Goal: Task Accomplishment & Management: Manage account settings

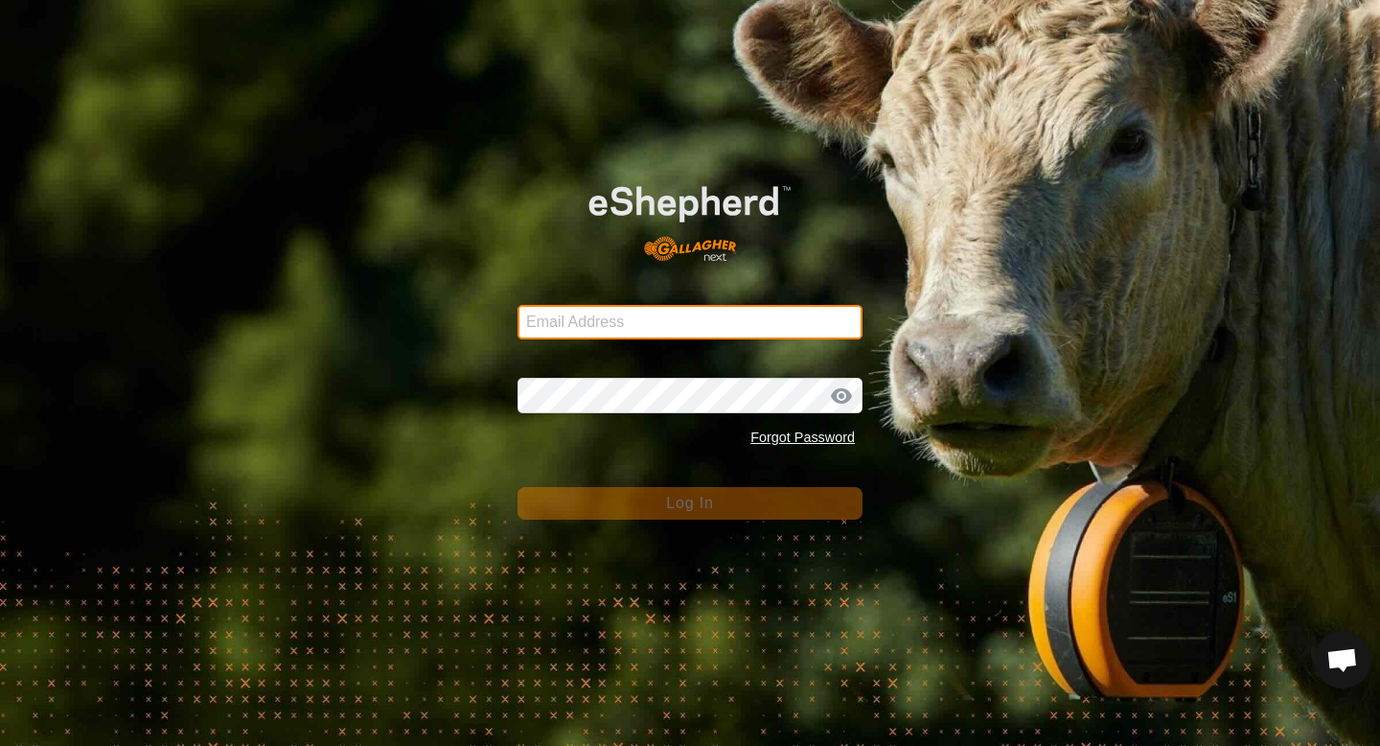
click at [682, 320] on input "Email Address" at bounding box center [690, 322] width 345 height 35
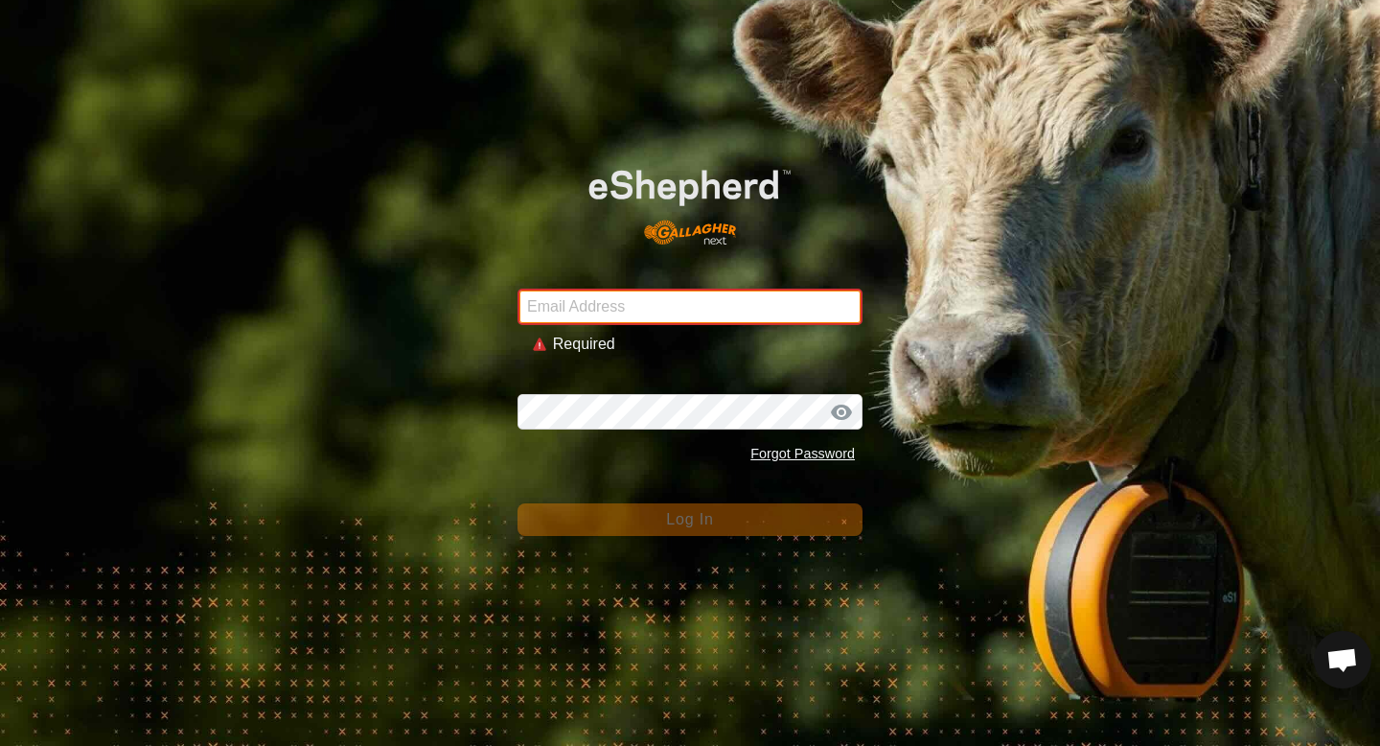
type input "[EMAIL_ADDRESS][DOMAIN_NAME]"
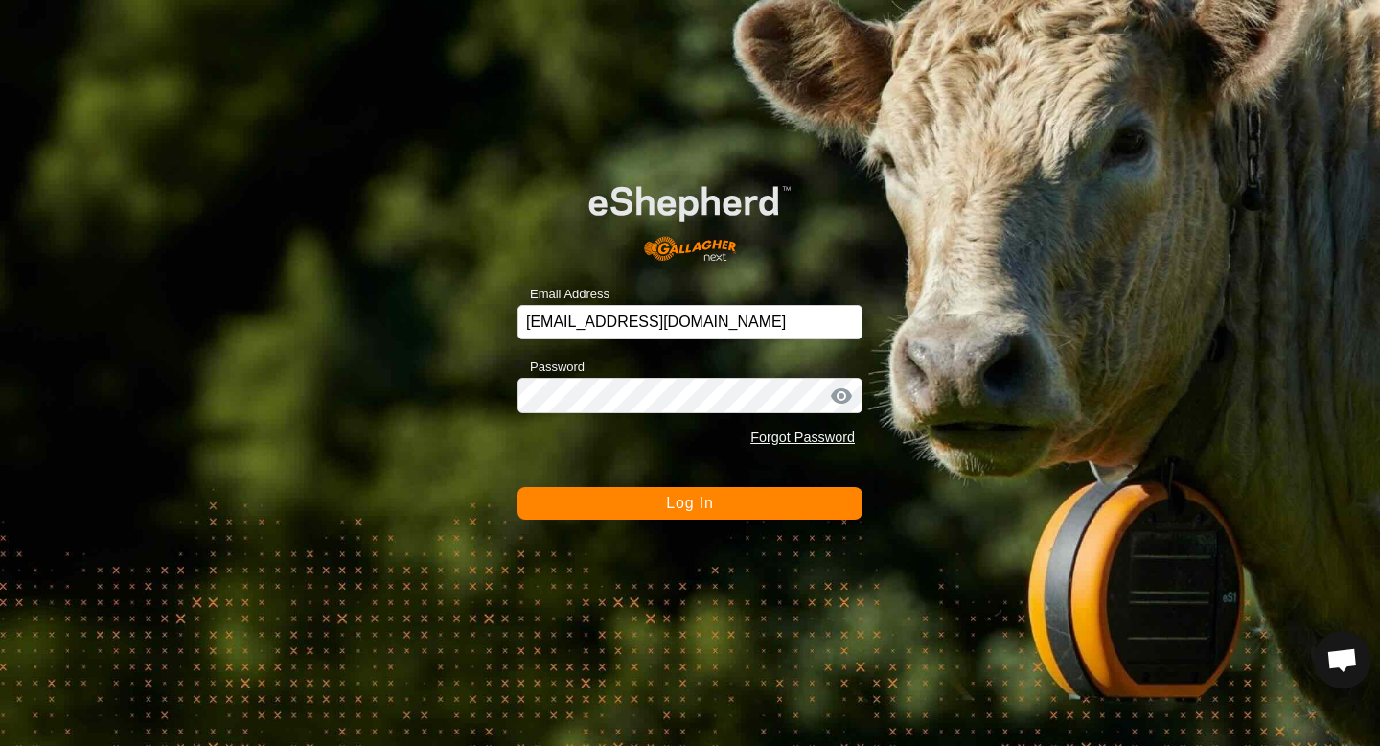
click at [671, 497] on span "Log In" at bounding box center [689, 503] width 47 height 16
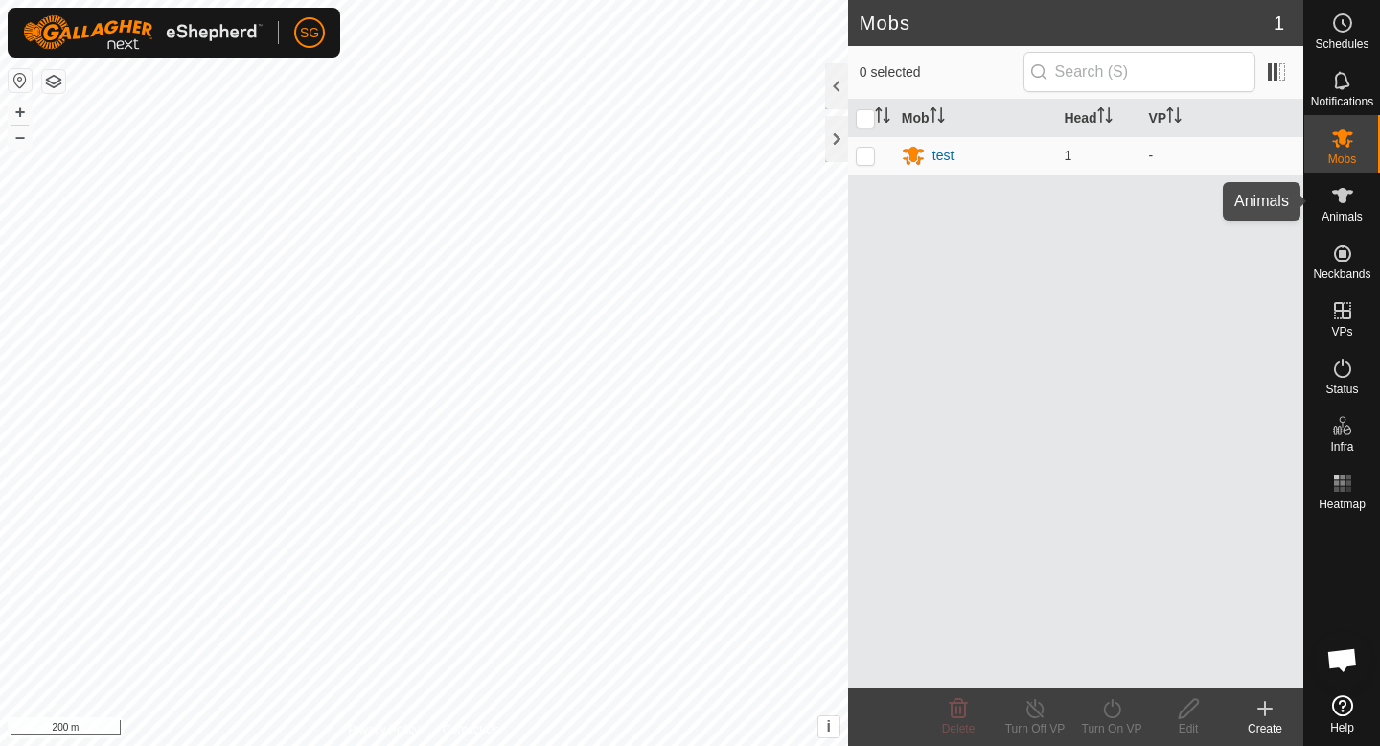
click at [1351, 208] on es-animals-svg-icon at bounding box center [1342, 195] width 35 height 31
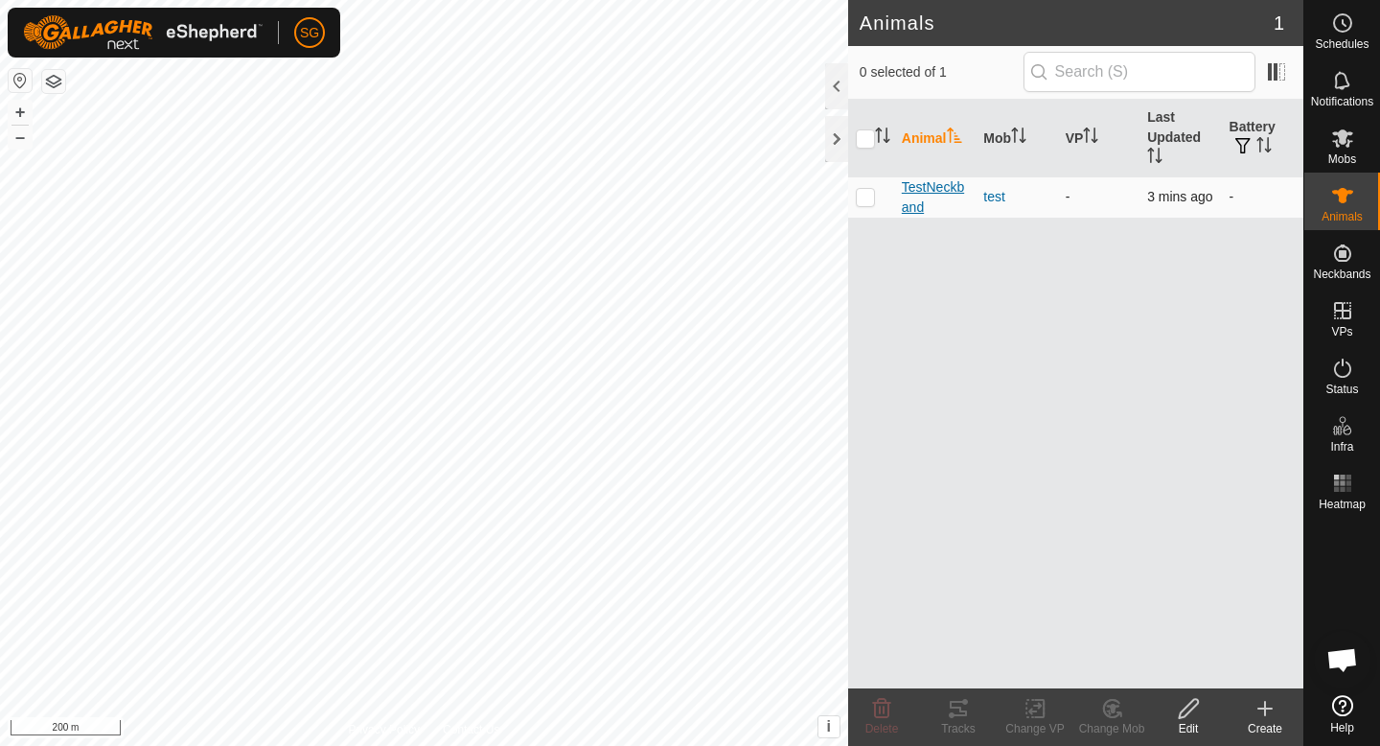
click at [919, 190] on span "TestNeckband" at bounding box center [935, 197] width 66 height 40
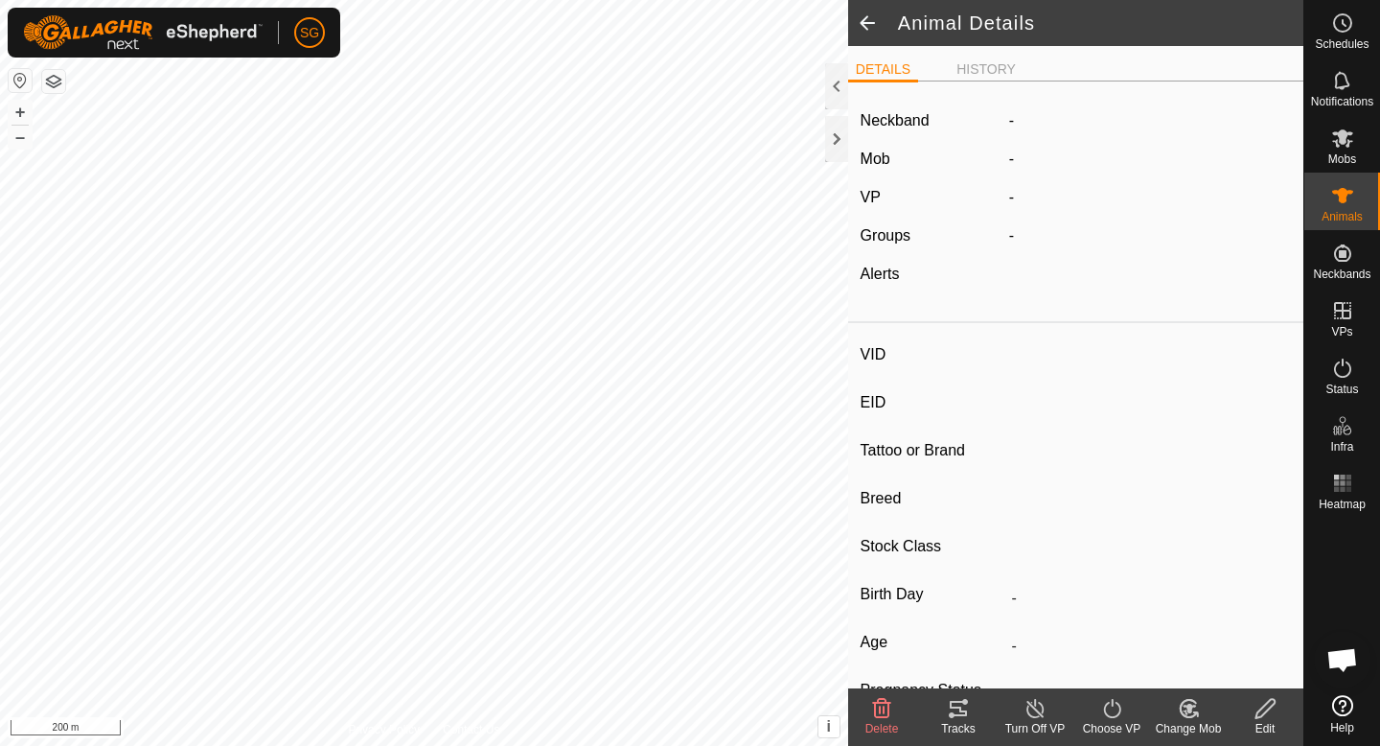
type input "TestNeckband"
type input "-"
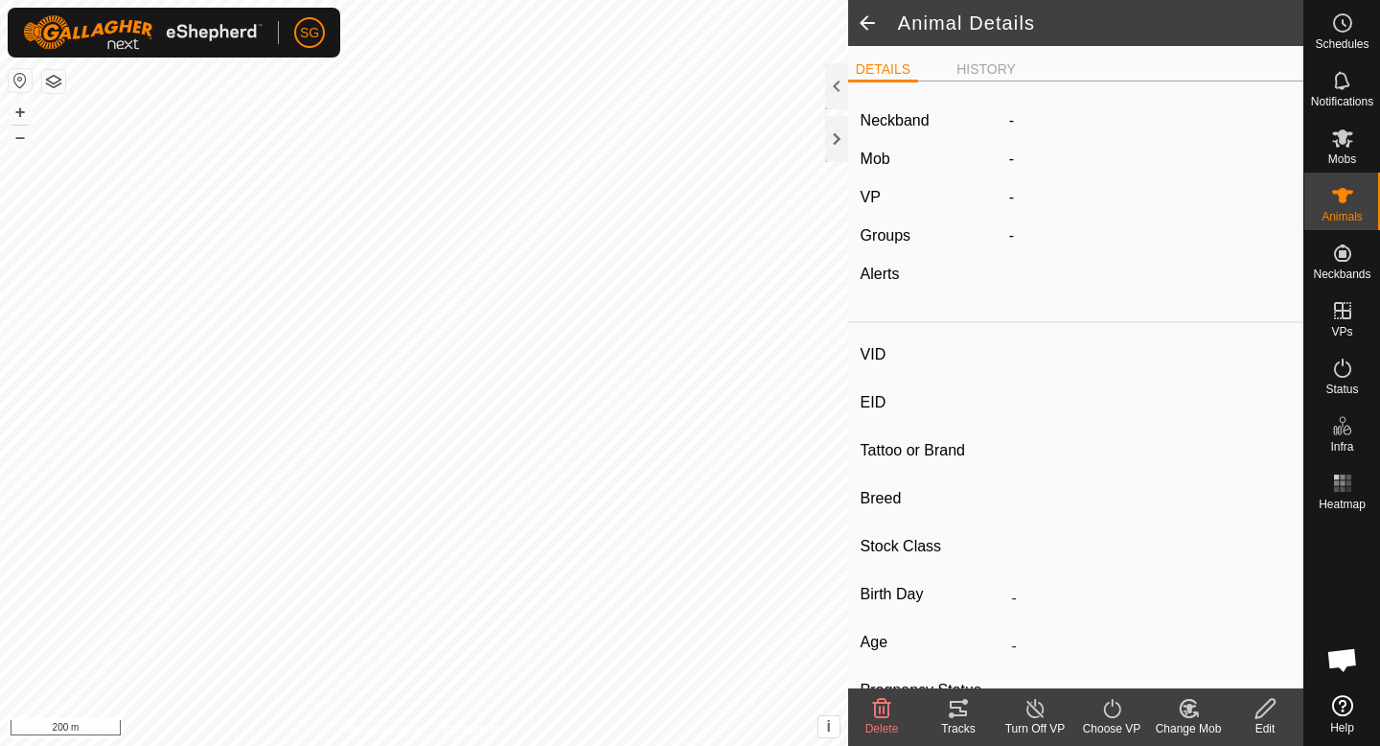
type input "0 kg"
type input "-"
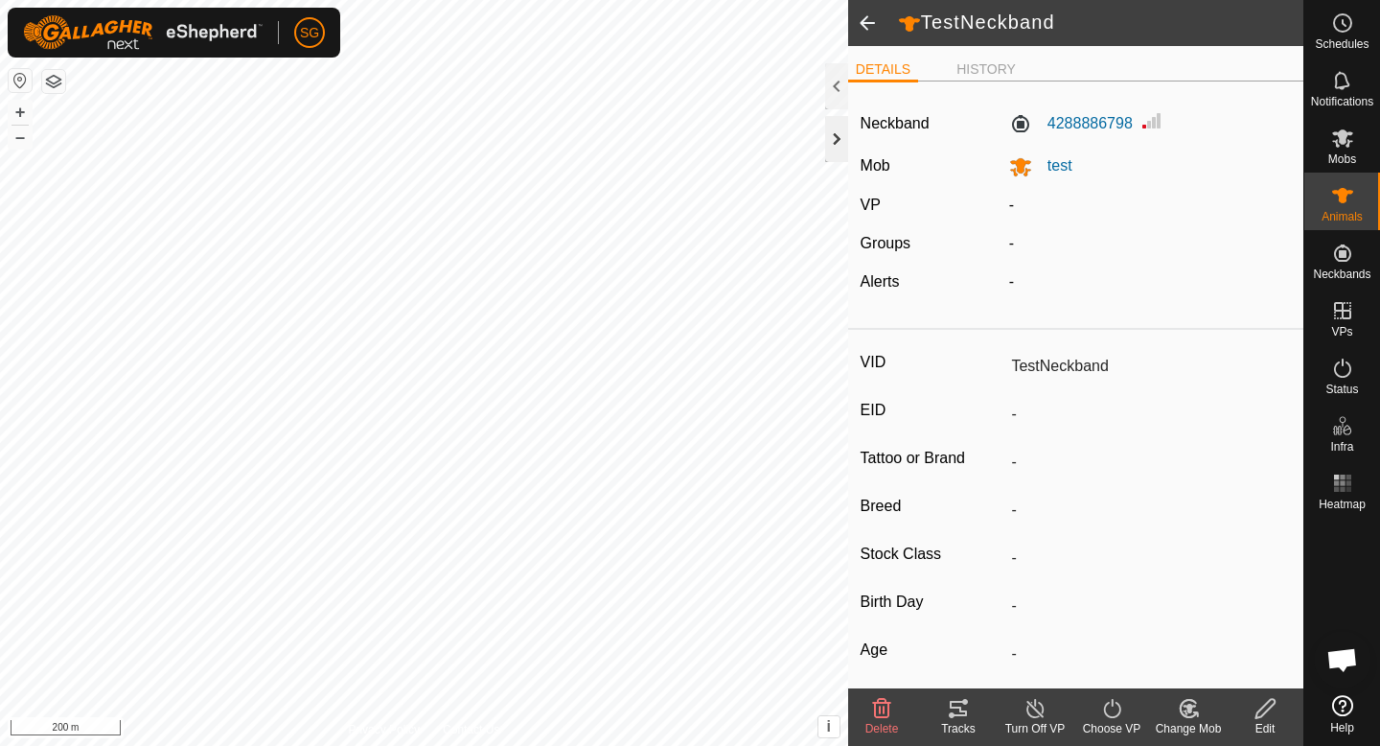
click at [829, 140] on div at bounding box center [836, 139] width 23 height 46
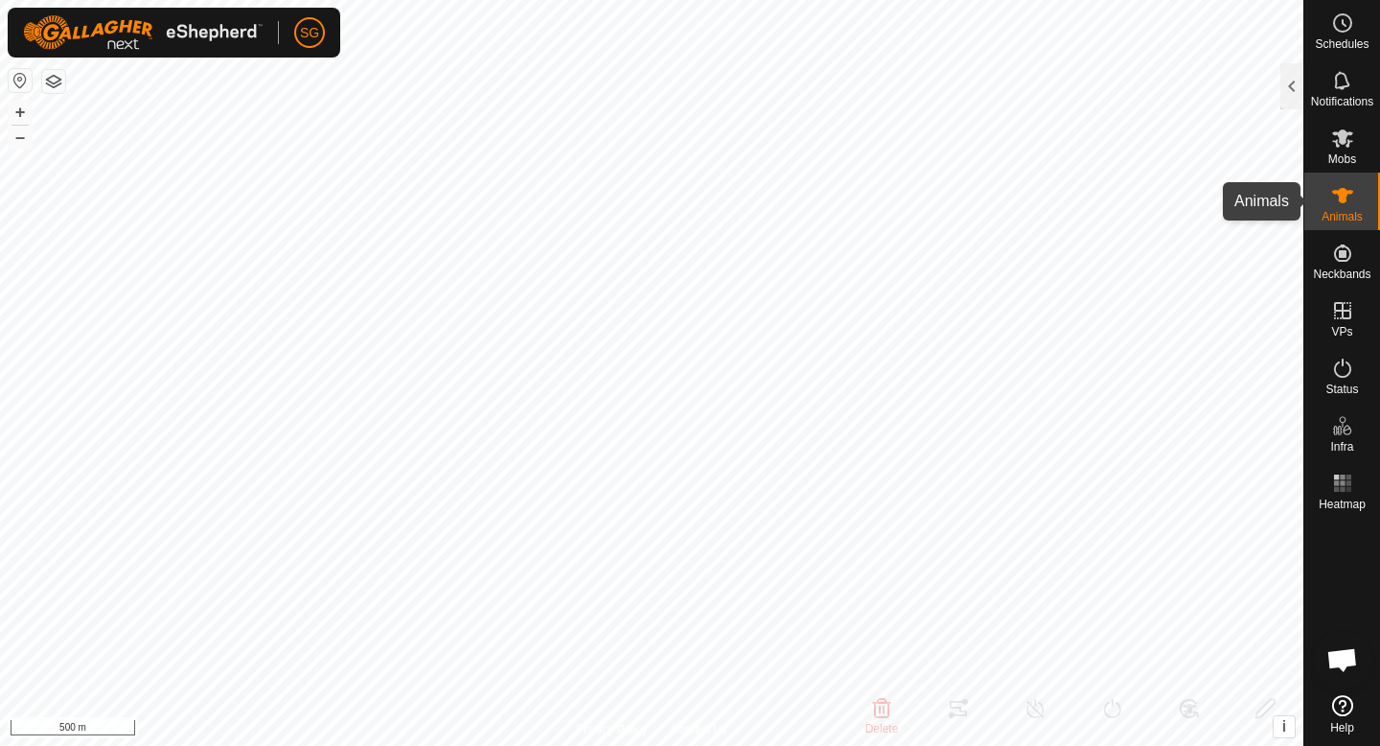
click at [1344, 184] on icon at bounding box center [1342, 195] width 23 height 23
click at [1282, 83] on div at bounding box center [1291, 86] width 23 height 46
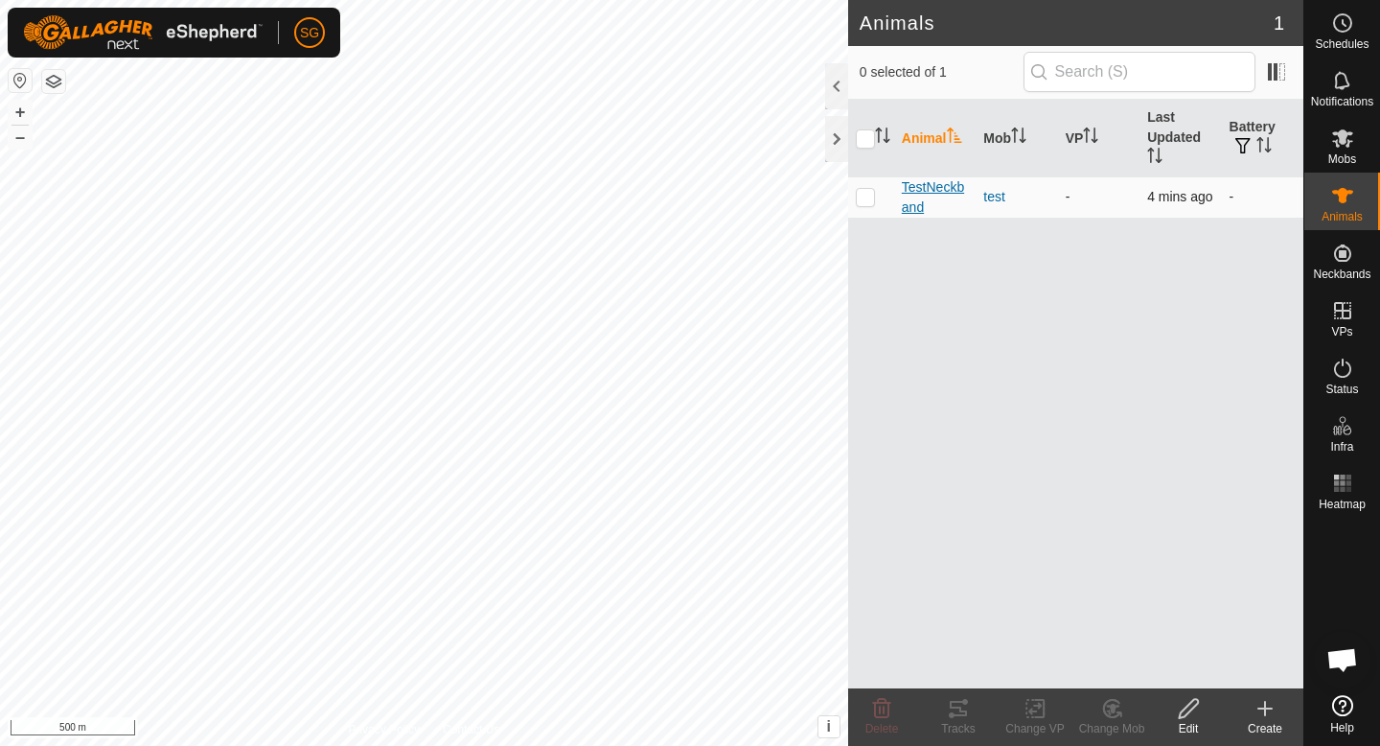
click at [932, 193] on span "TestNeckband" at bounding box center [935, 197] width 66 height 40
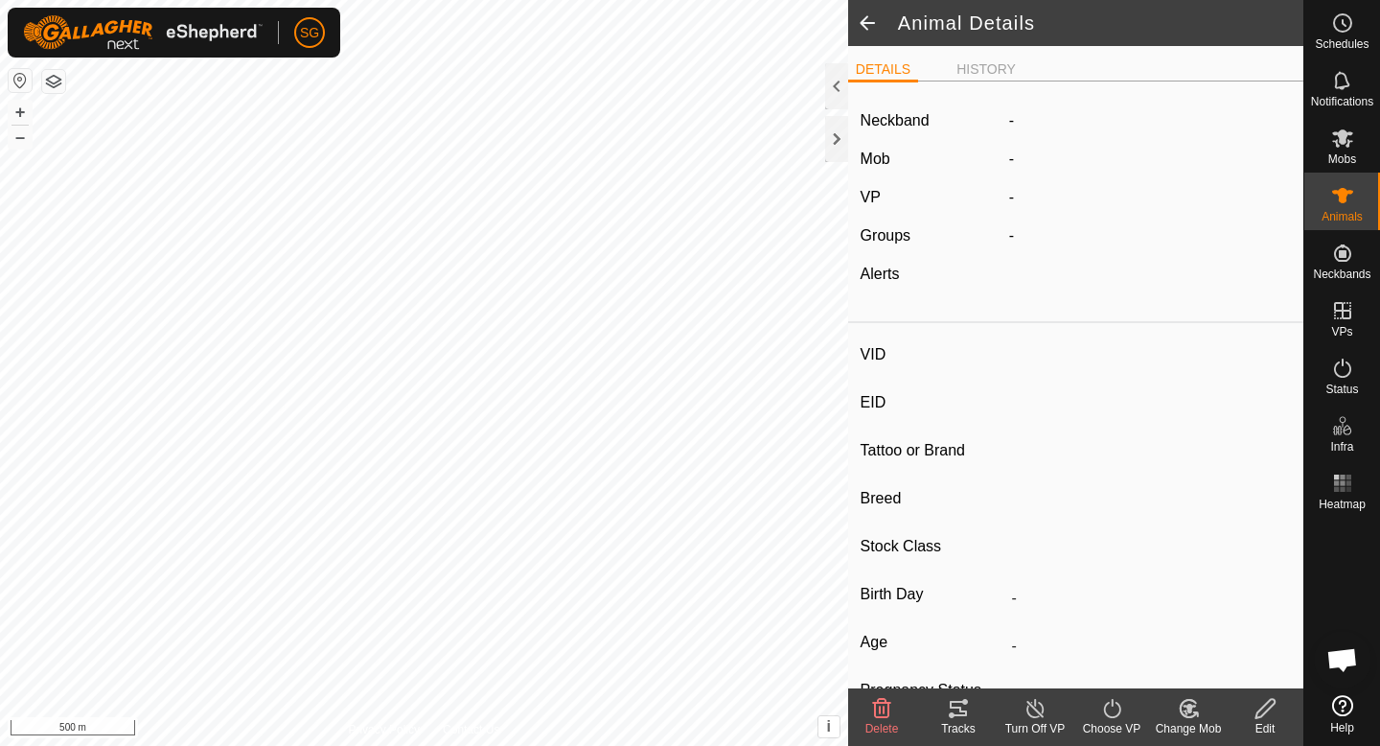
type input "TestNeckband"
type input "-"
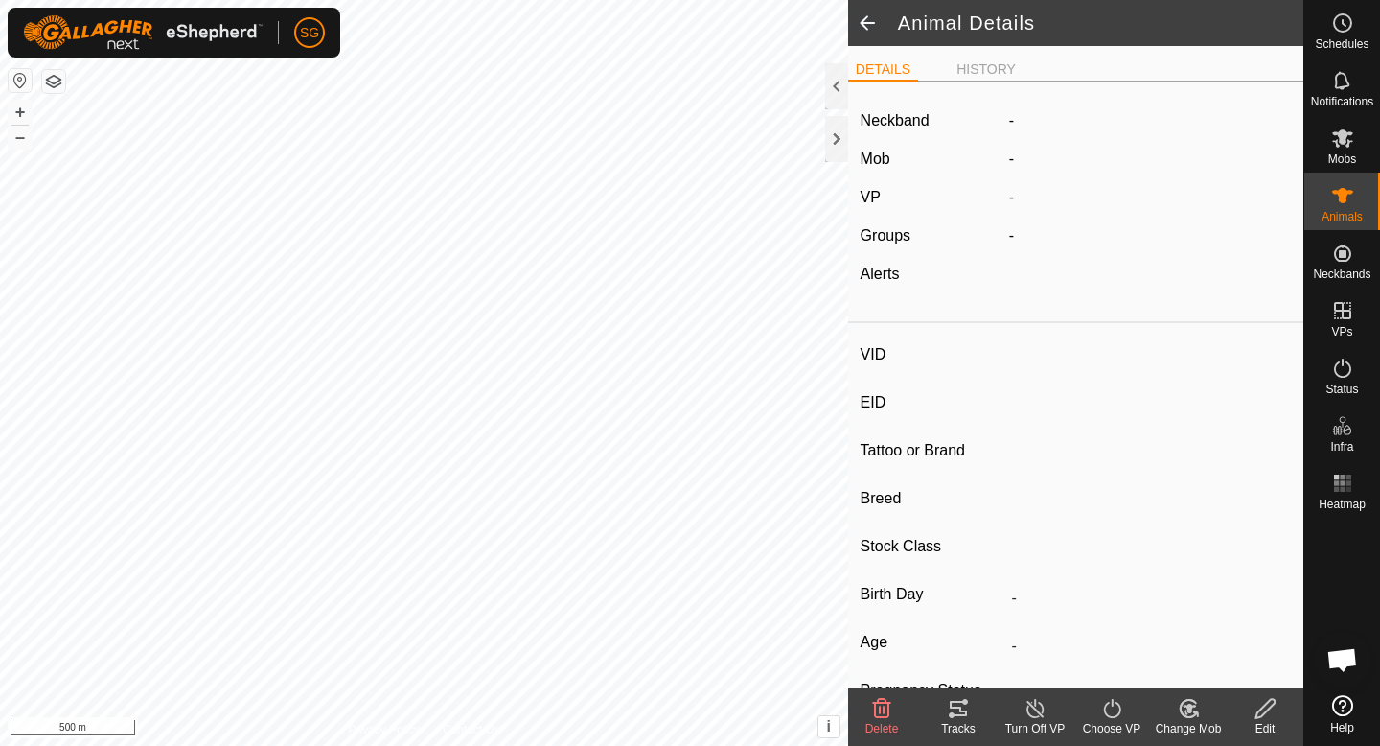
type input "0 kg"
type input "-"
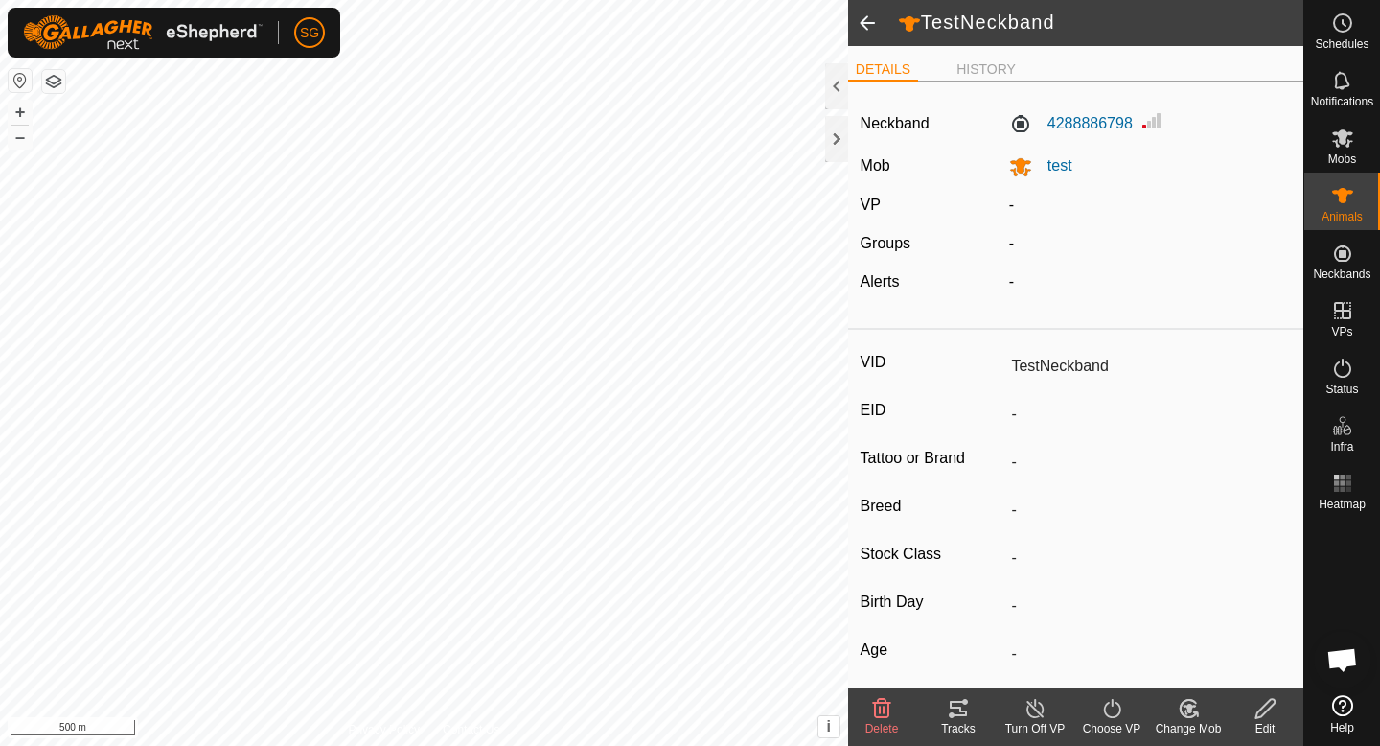
click at [953, 718] on icon at bounding box center [958, 708] width 23 height 23
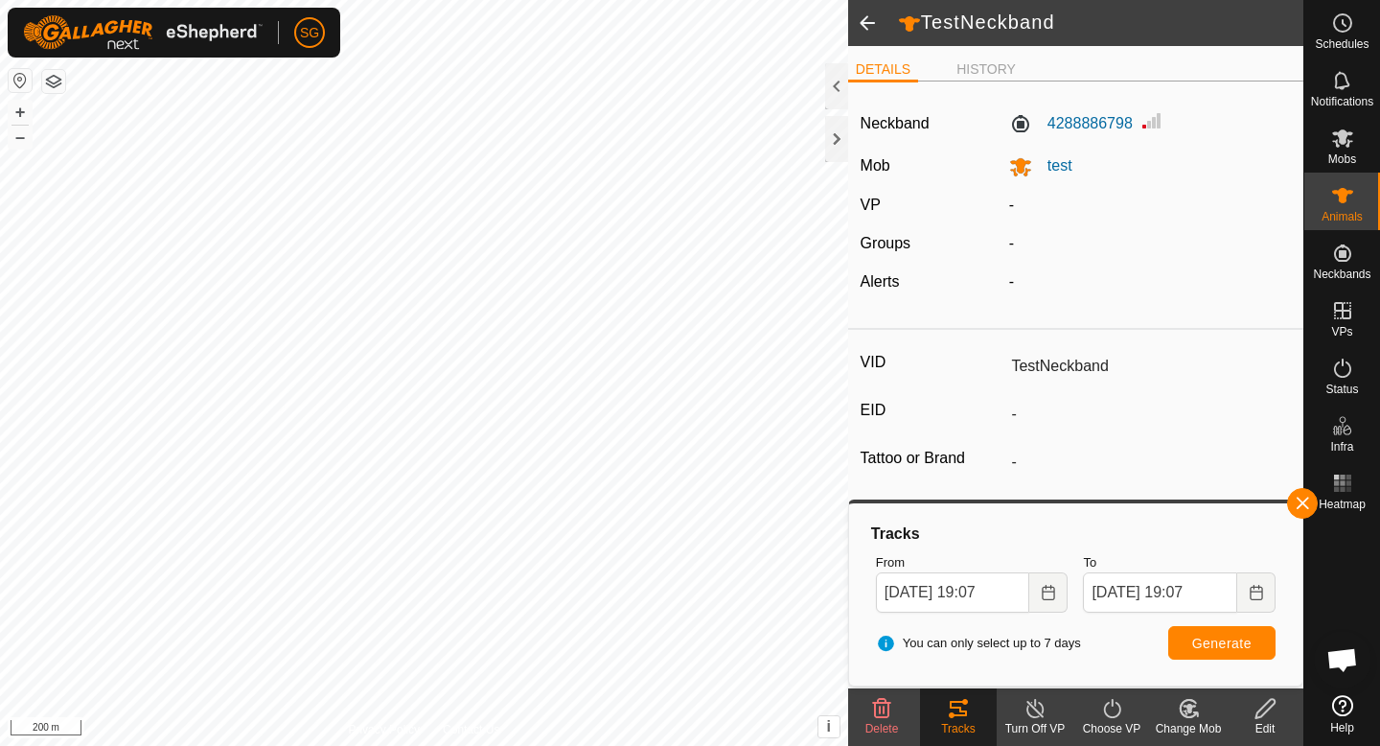
click at [916, 242] on div "Groups" at bounding box center [927, 243] width 149 height 23
click at [883, 361] on label "VID" at bounding box center [933, 362] width 144 height 25
click at [1003, 361] on input "TestNeckband" at bounding box center [1147, 366] width 288 height 33
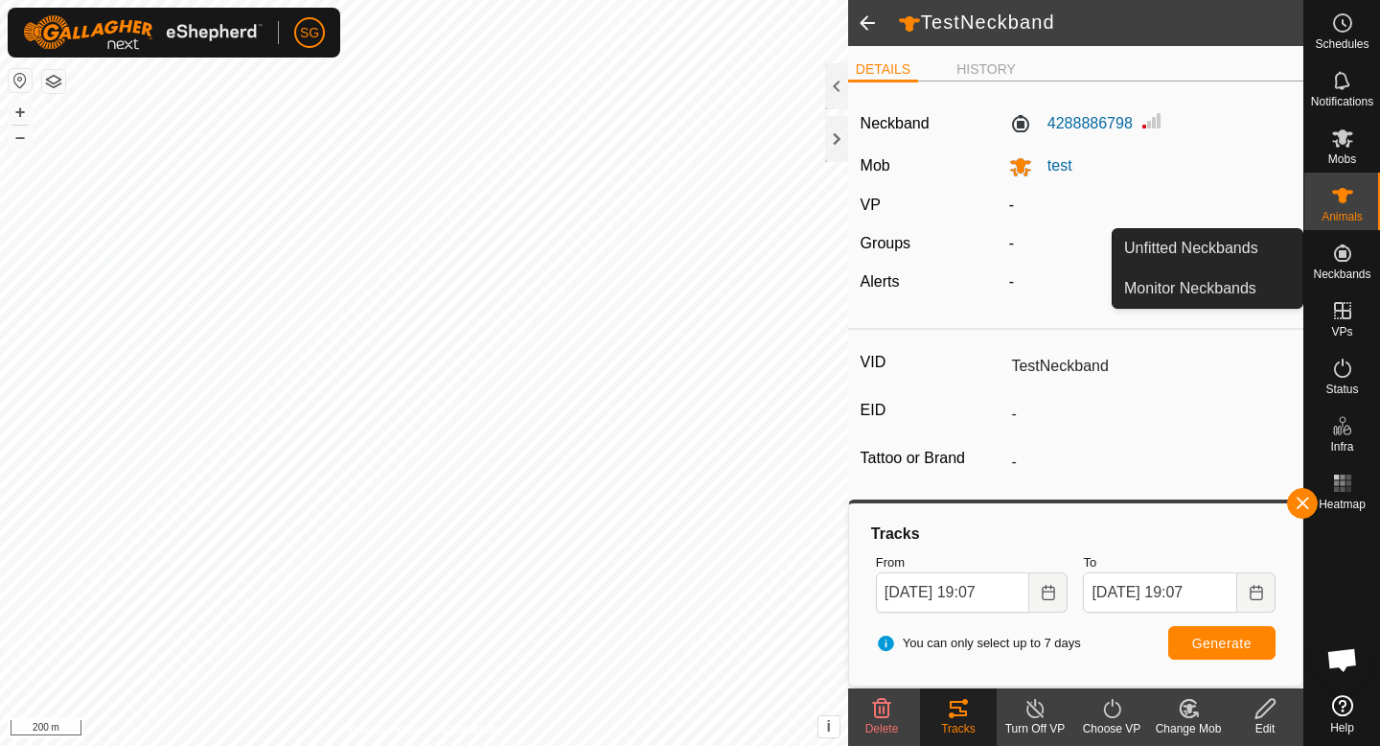
click at [1336, 259] on icon at bounding box center [1342, 252] width 17 height 17
click at [1257, 258] on link "Unfitted Neckbands" at bounding box center [1208, 248] width 190 height 38
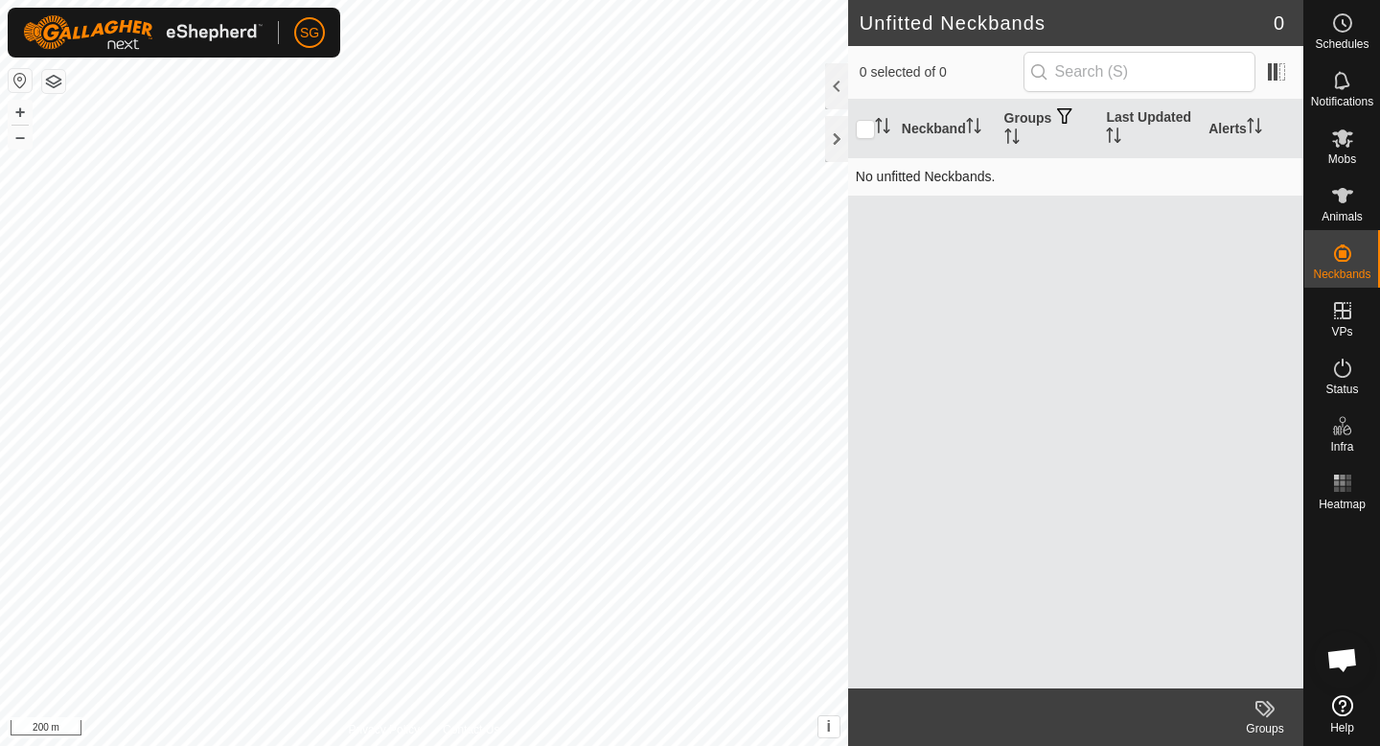
click at [976, 172] on td "No unfitted Neckbands." at bounding box center [1075, 176] width 455 height 38
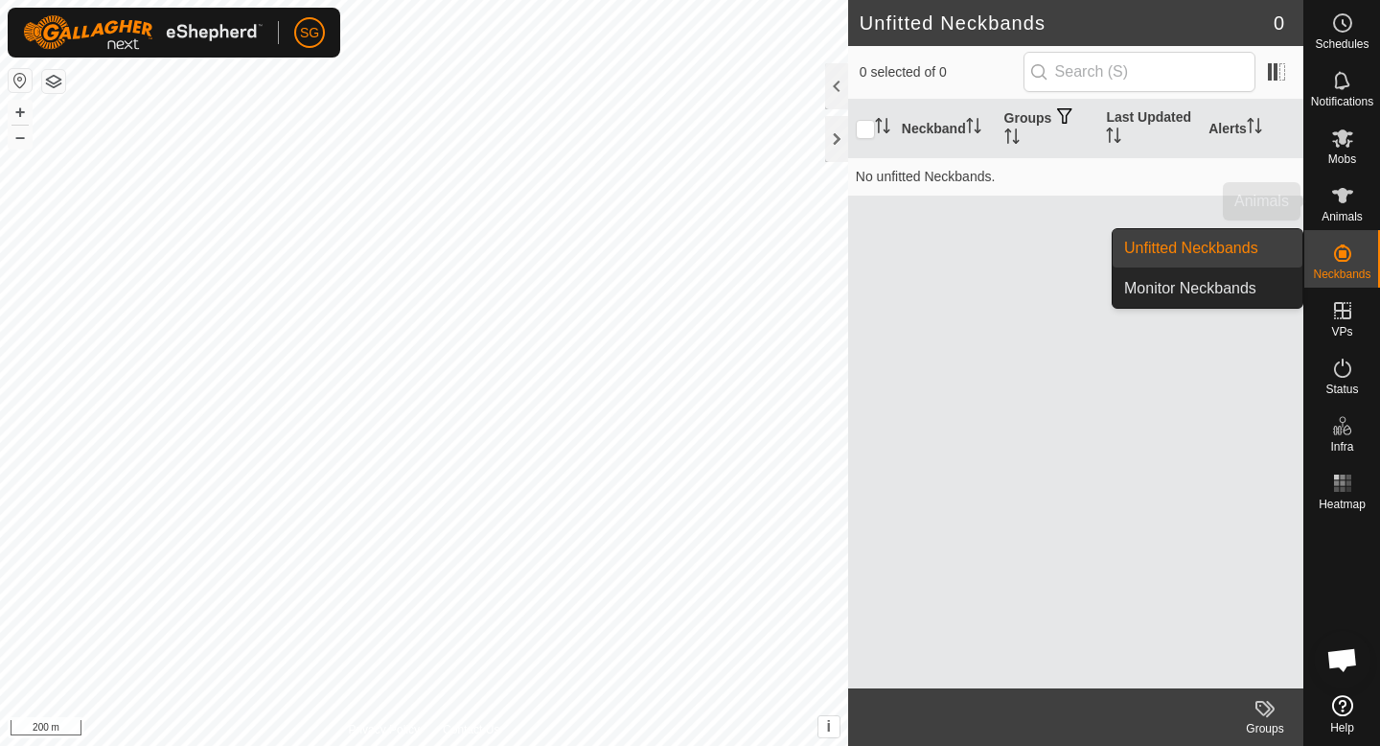
click at [1341, 208] on es-animals-svg-icon at bounding box center [1342, 195] width 35 height 31
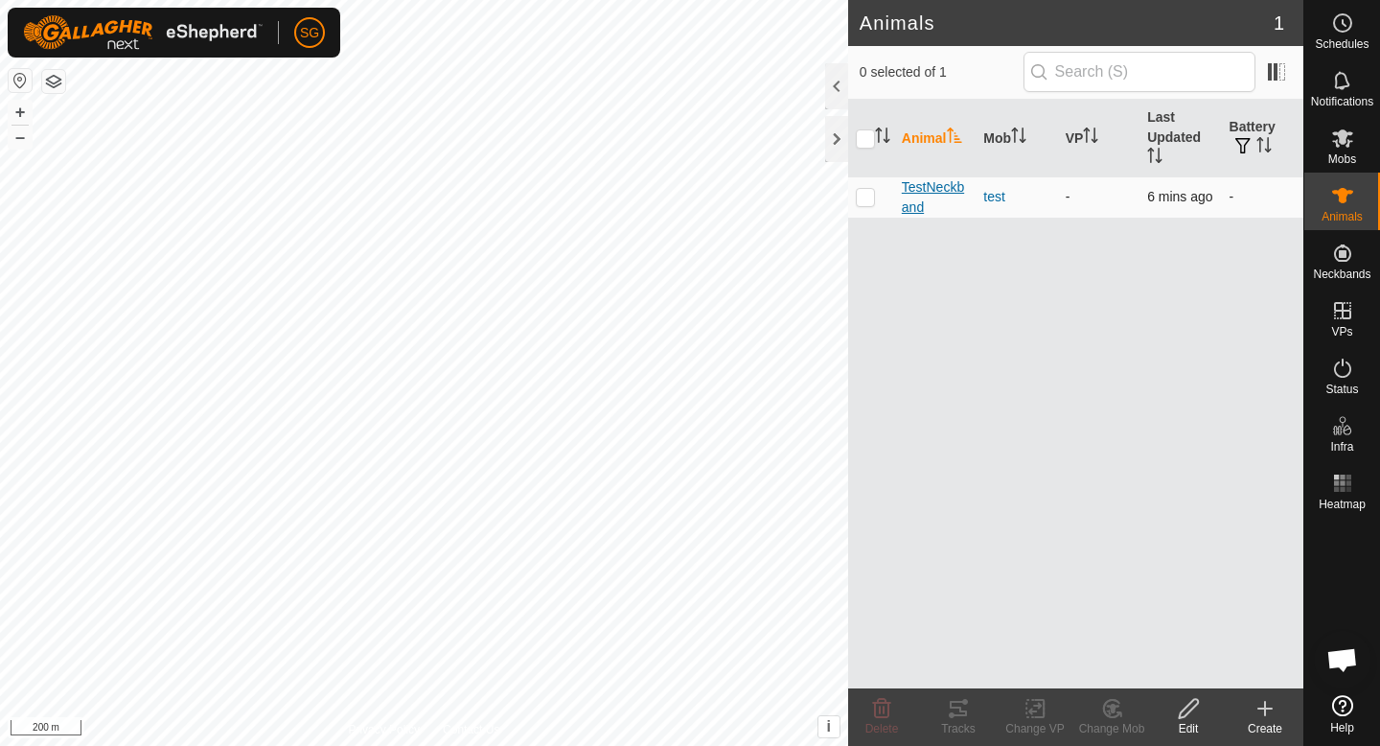
click at [918, 189] on span "TestNeckband" at bounding box center [935, 197] width 66 height 40
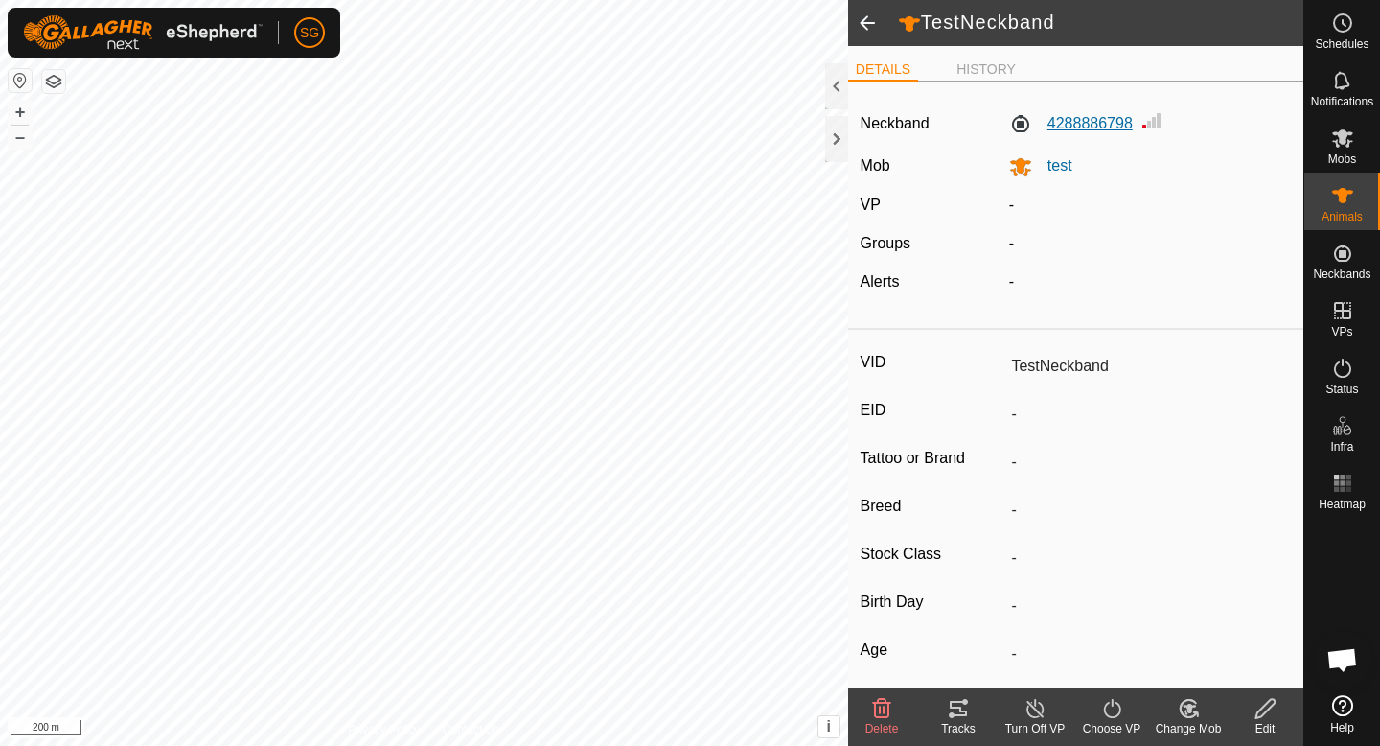
click at [1069, 116] on label "4288886798" at bounding box center [1071, 123] width 124 height 23
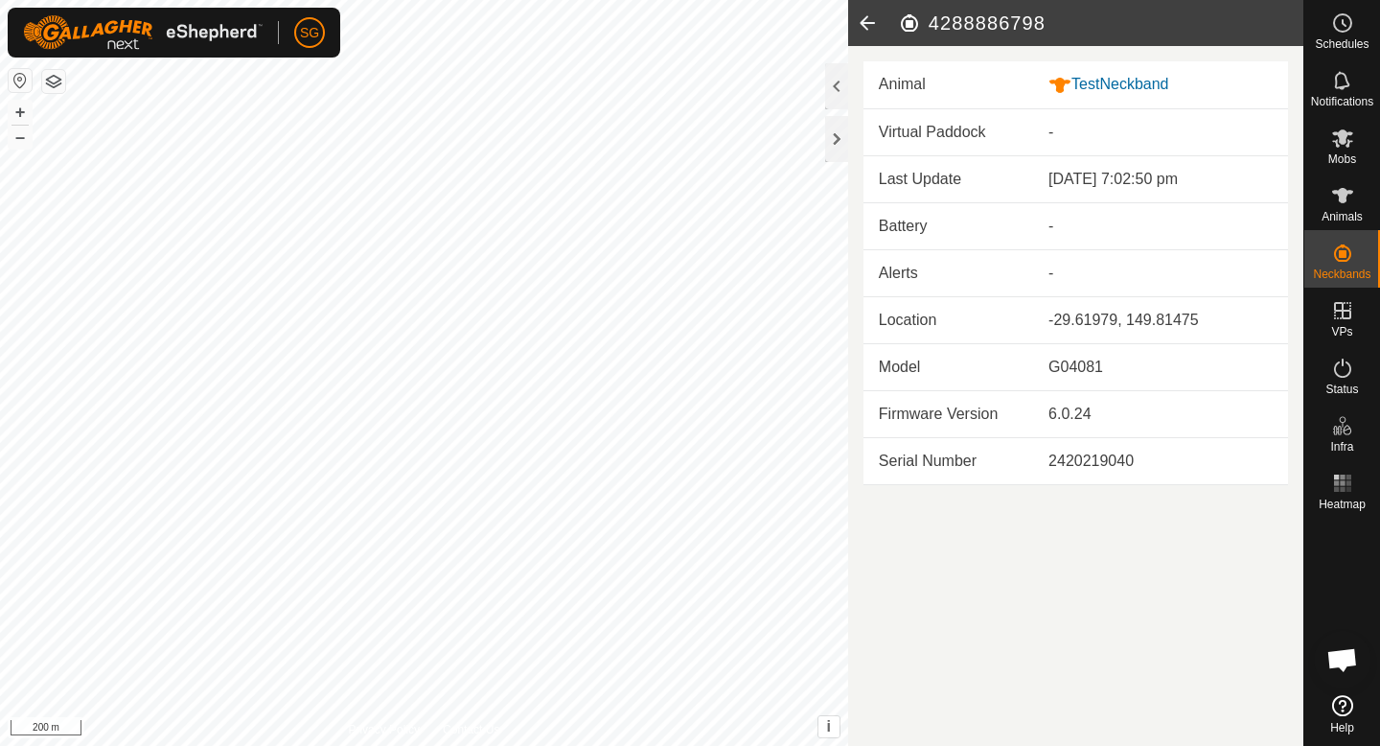
click at [1051, 209] on td "-" at bounding box center [1160, 225] width 255 height 47
click at [1049, 229] on div "-" at bounding box center [1160, 226] width 224 height 23
click at [870, 21] on icon at bounding box center [867, 23] width 38 height 46
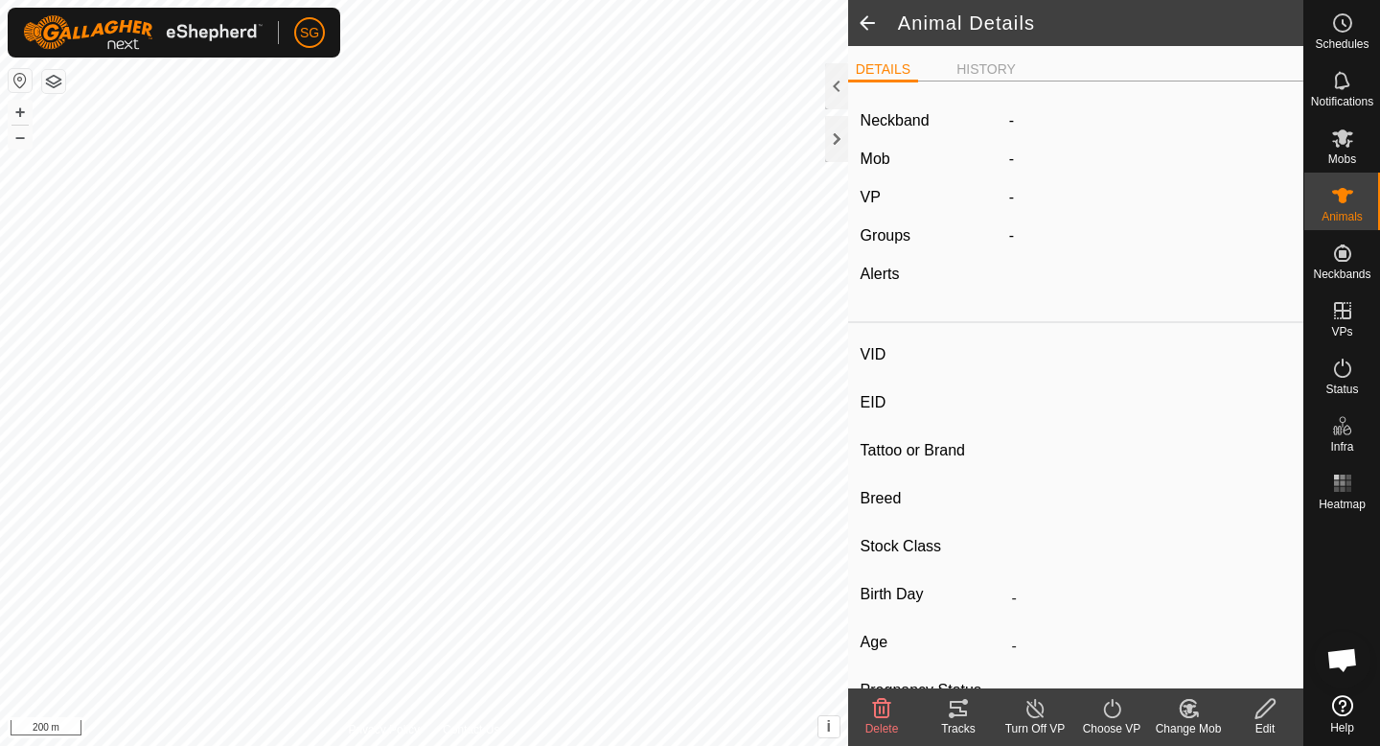
type input "TestNeckband"
type input "-"
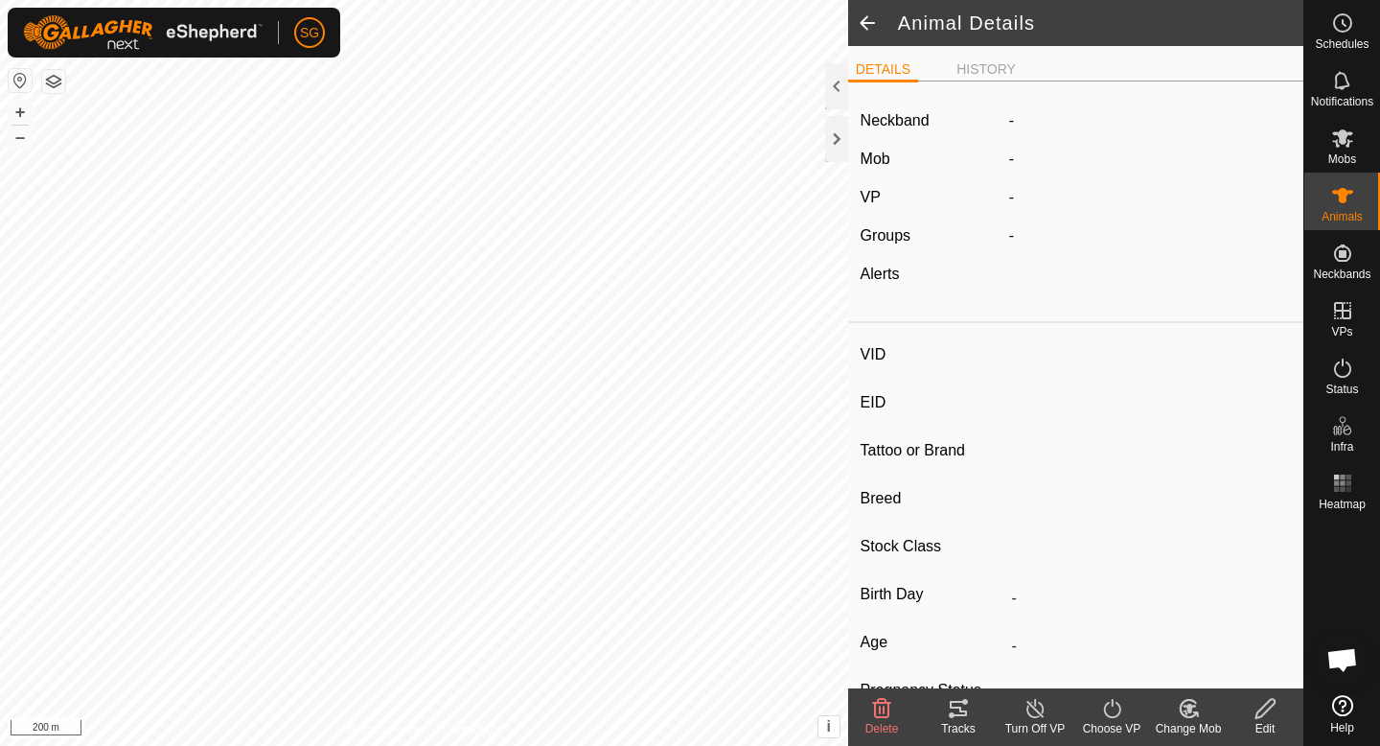
type input "0 kg"
type input "-"
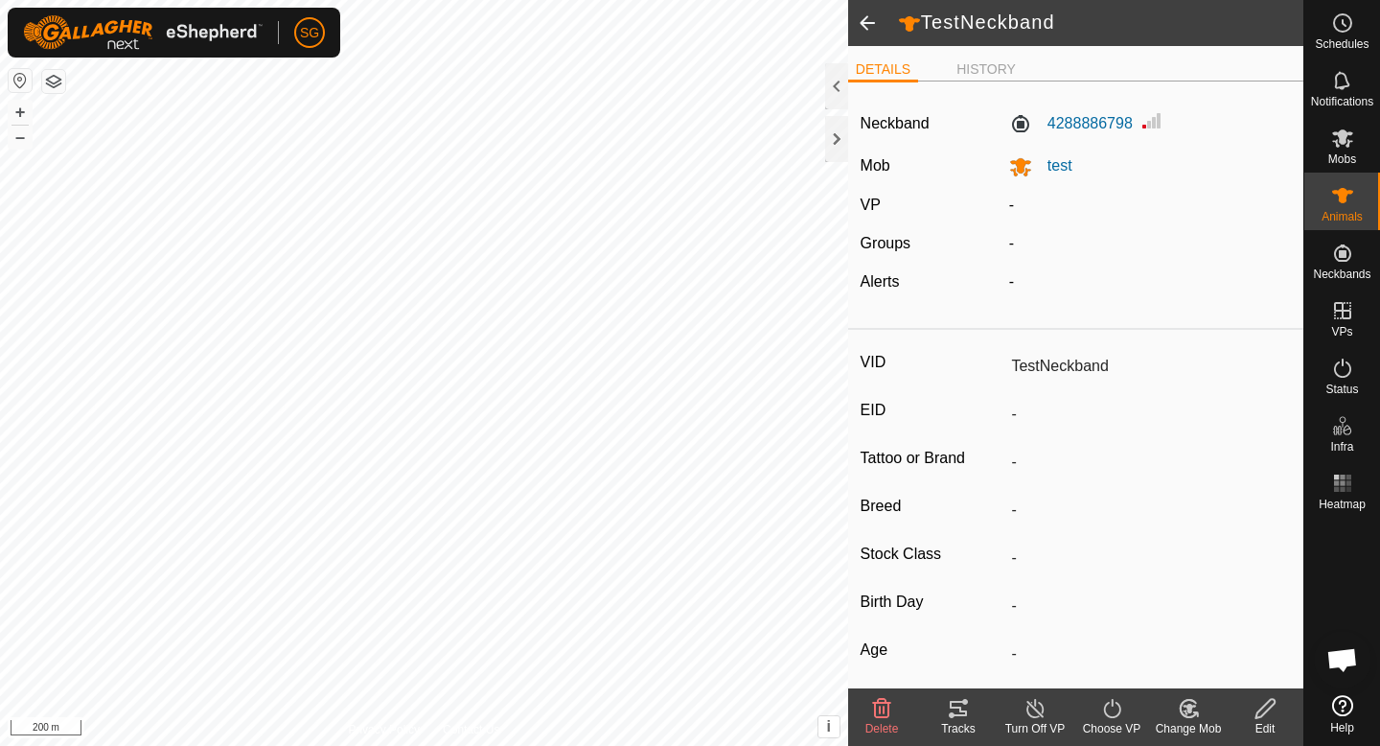
click at [1259, 720] on div "Edit" at bounding box center [1265, 728] width 77 height 17
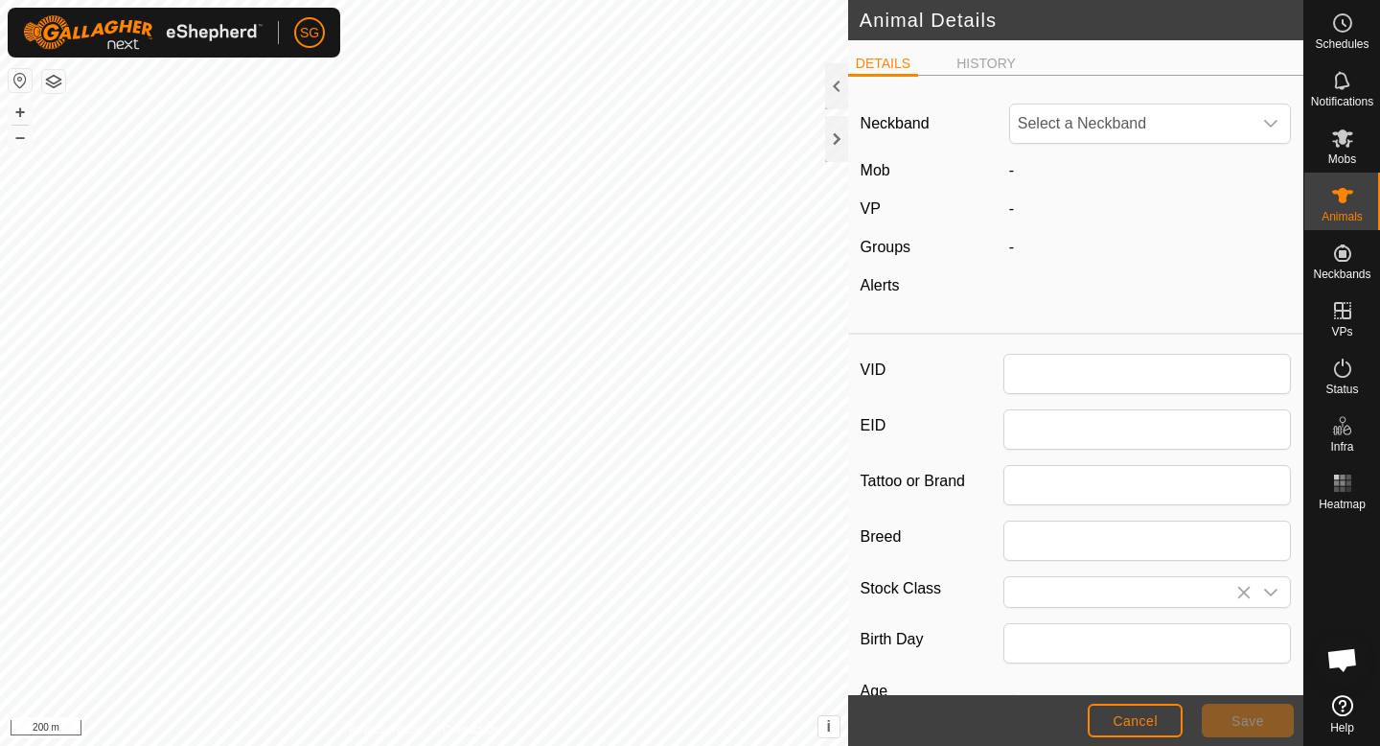
type input "TestNeckband"
type input "0"
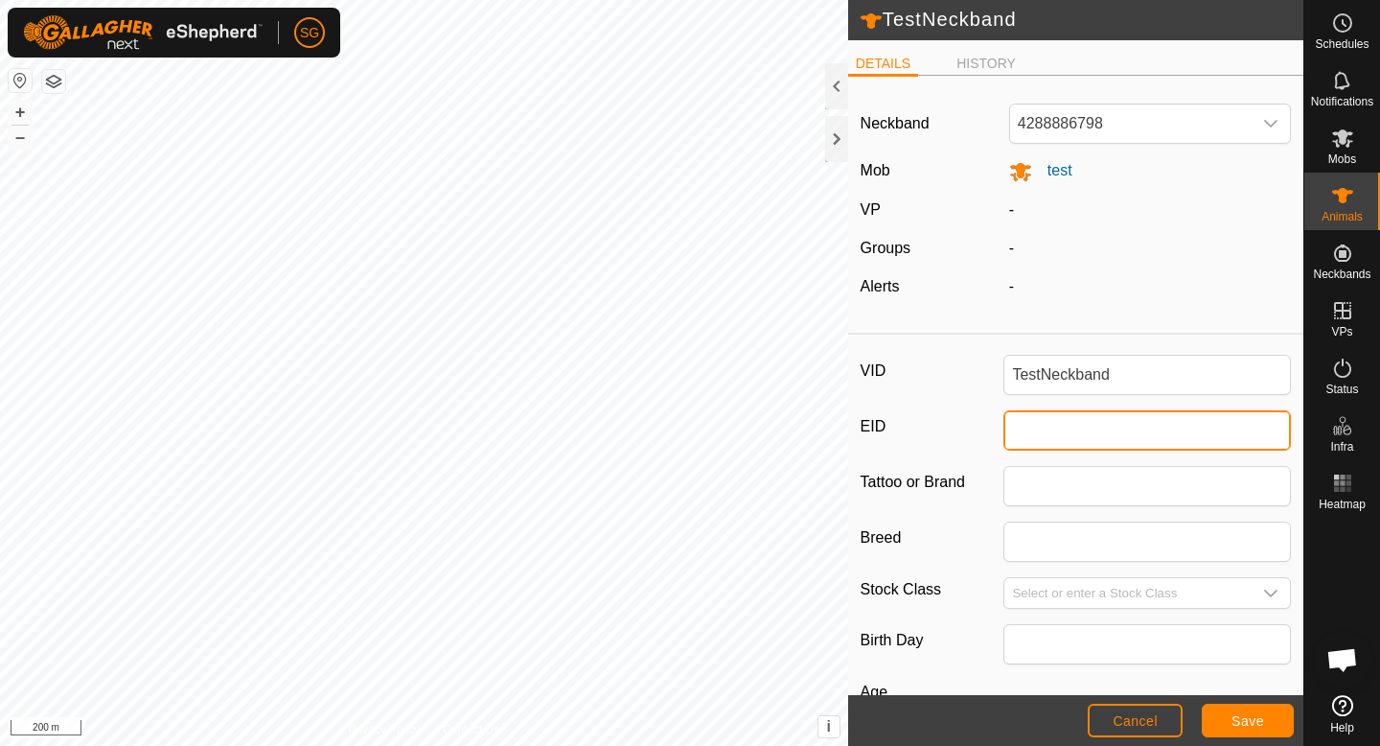
click at [1078, 430] on input "EID" at bounding box center [1147, 430] width 288 height 40
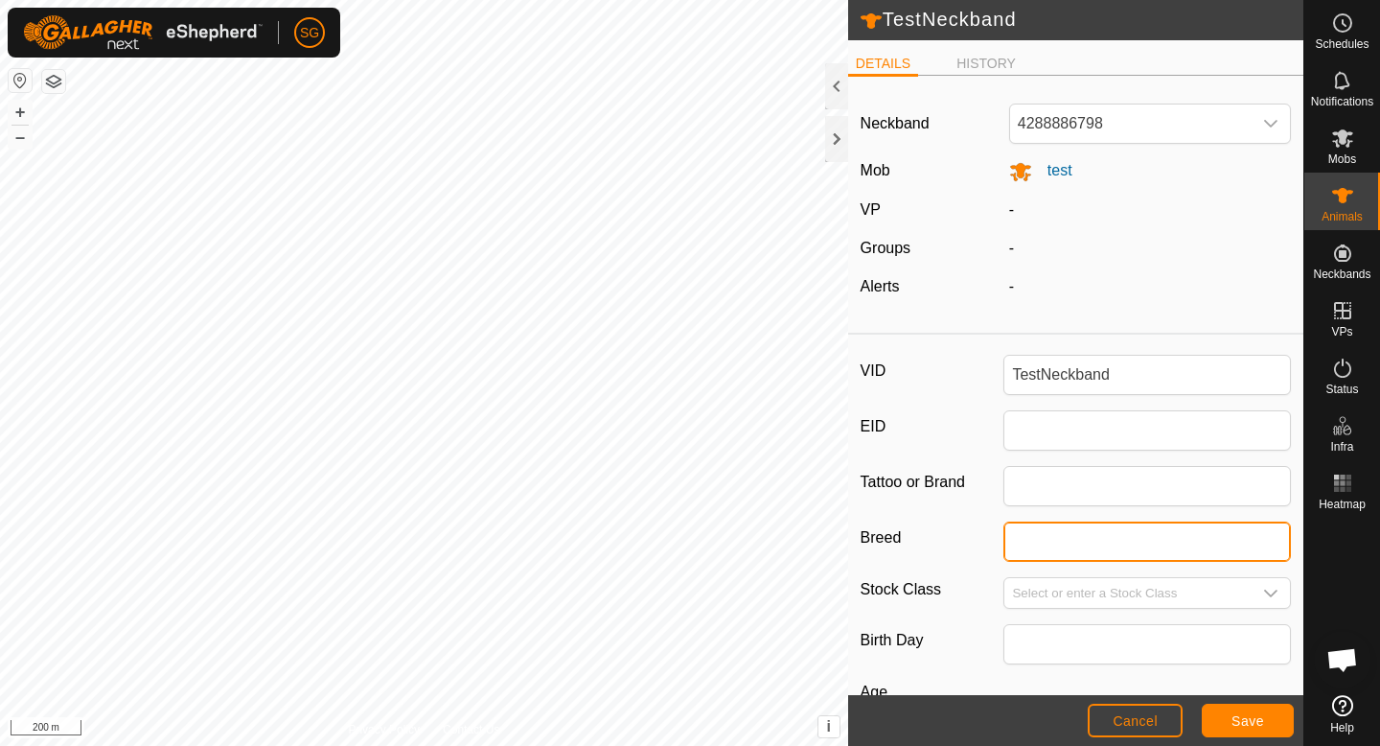
click at [1050, 537] on input "Breed" at bounding box center [1147, 541] width 288 height 40
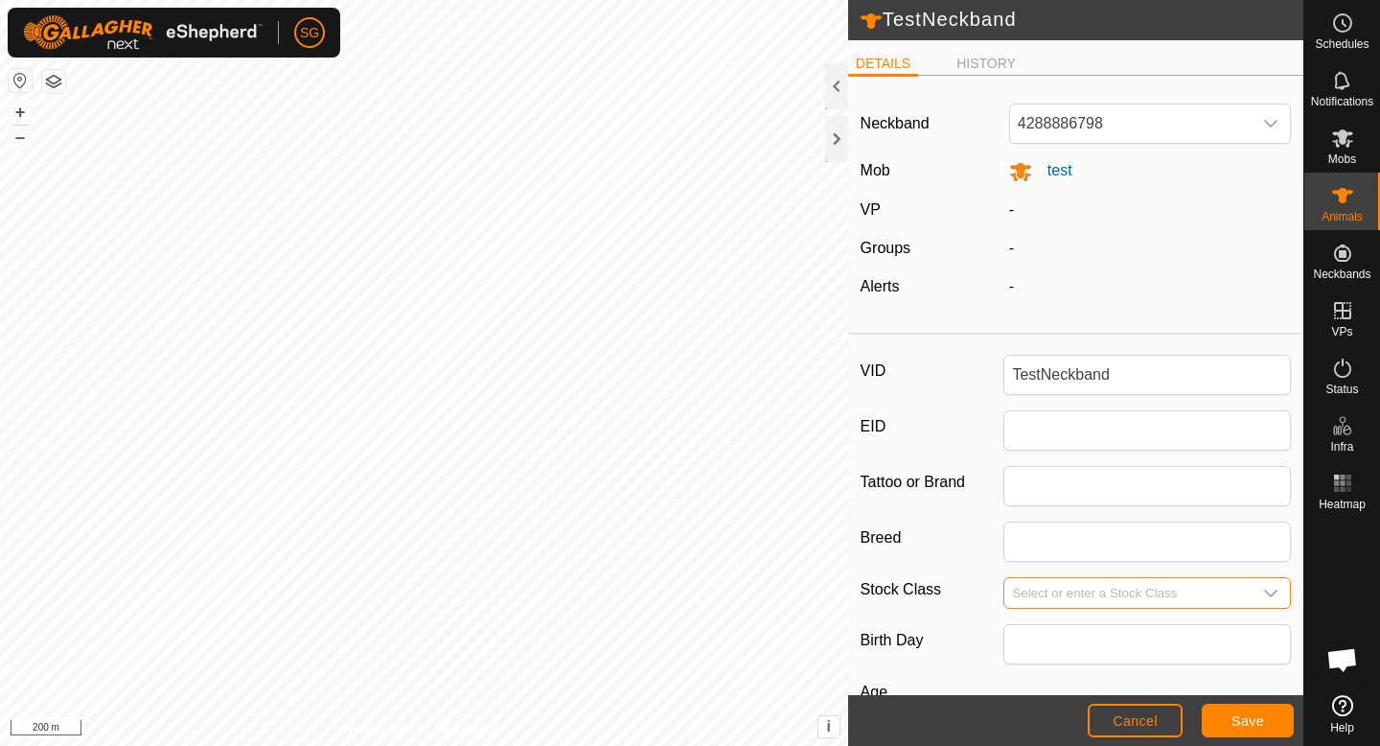
click at [1047, 594] on input "Select or enter a Stock Class" at bounding box center [1127, 593] width 247 height 30
click at [1139, 722] on span "Cancel" at bounding box center [1135, 720] width 45 height 15
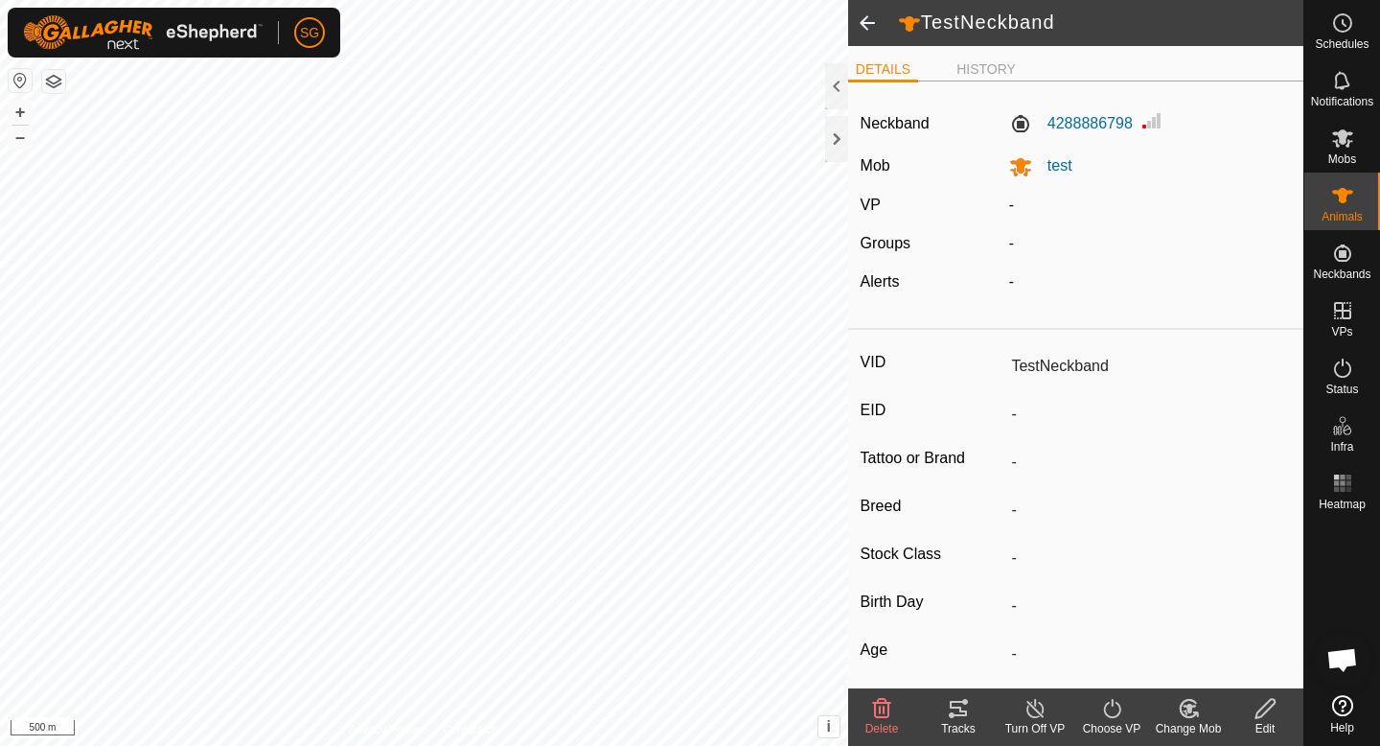
click at [953, 721] on div "Tracks" at bounding box center [958, 728] width 77 height 17
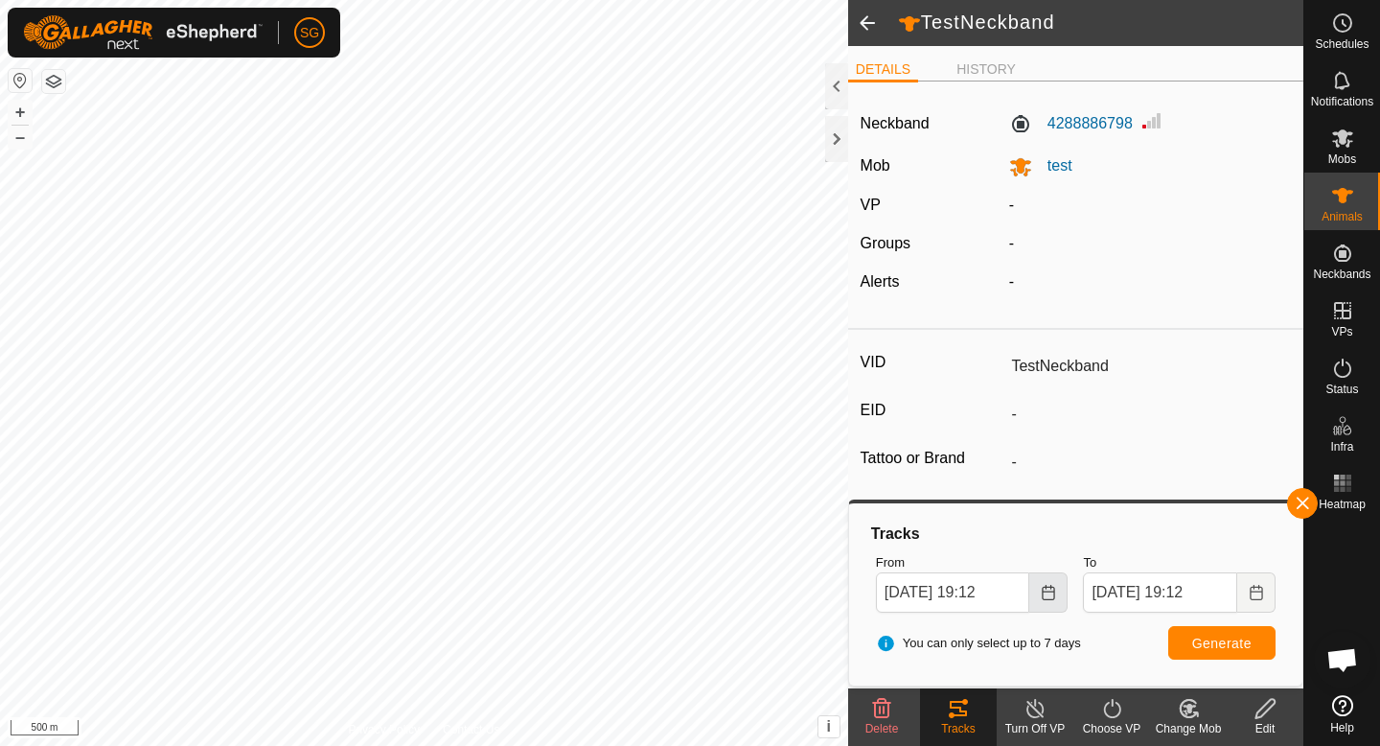
click at [1050, 600] on button "Choose Date" at bounding box center [1048, 592] width 38 height 40
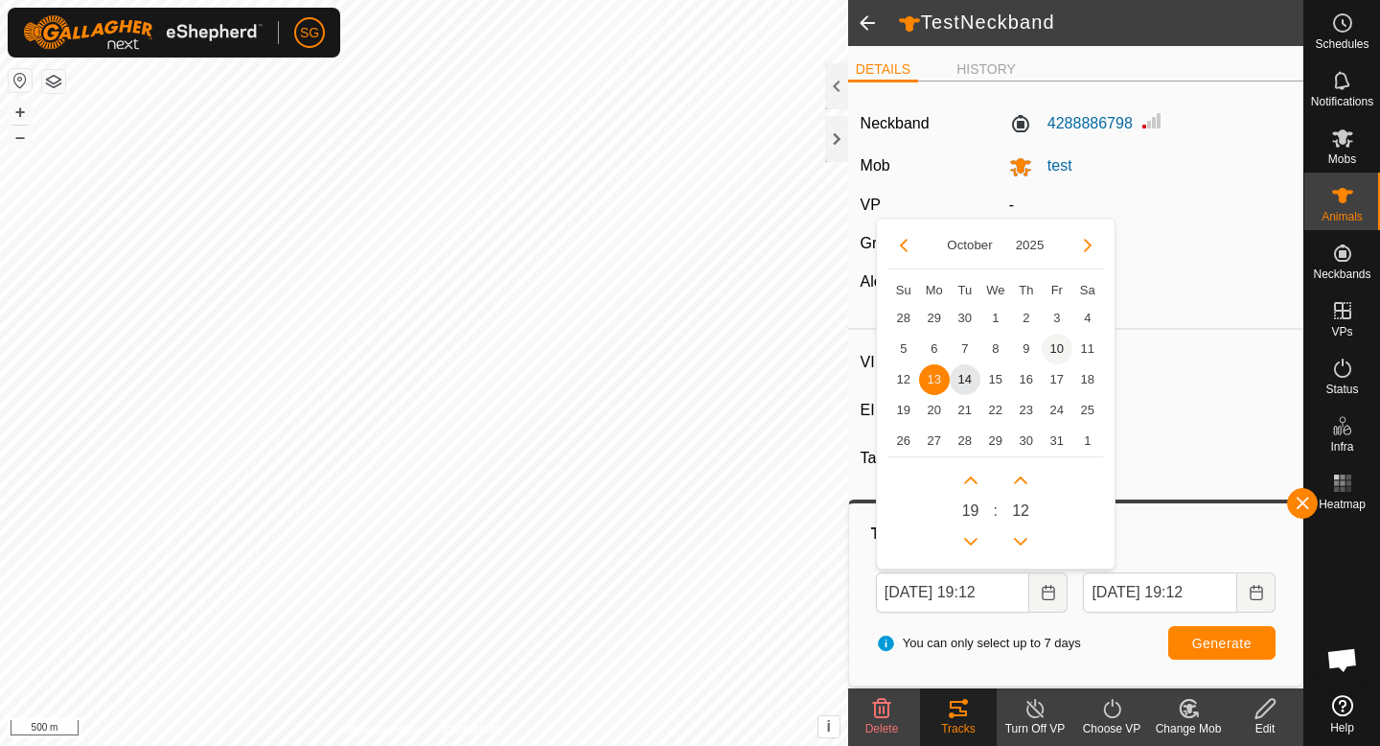
click at [1059, 349] on span "10" at bounding box center [1057, 349] width 31 height 31
type input "[DATE] 19:12"
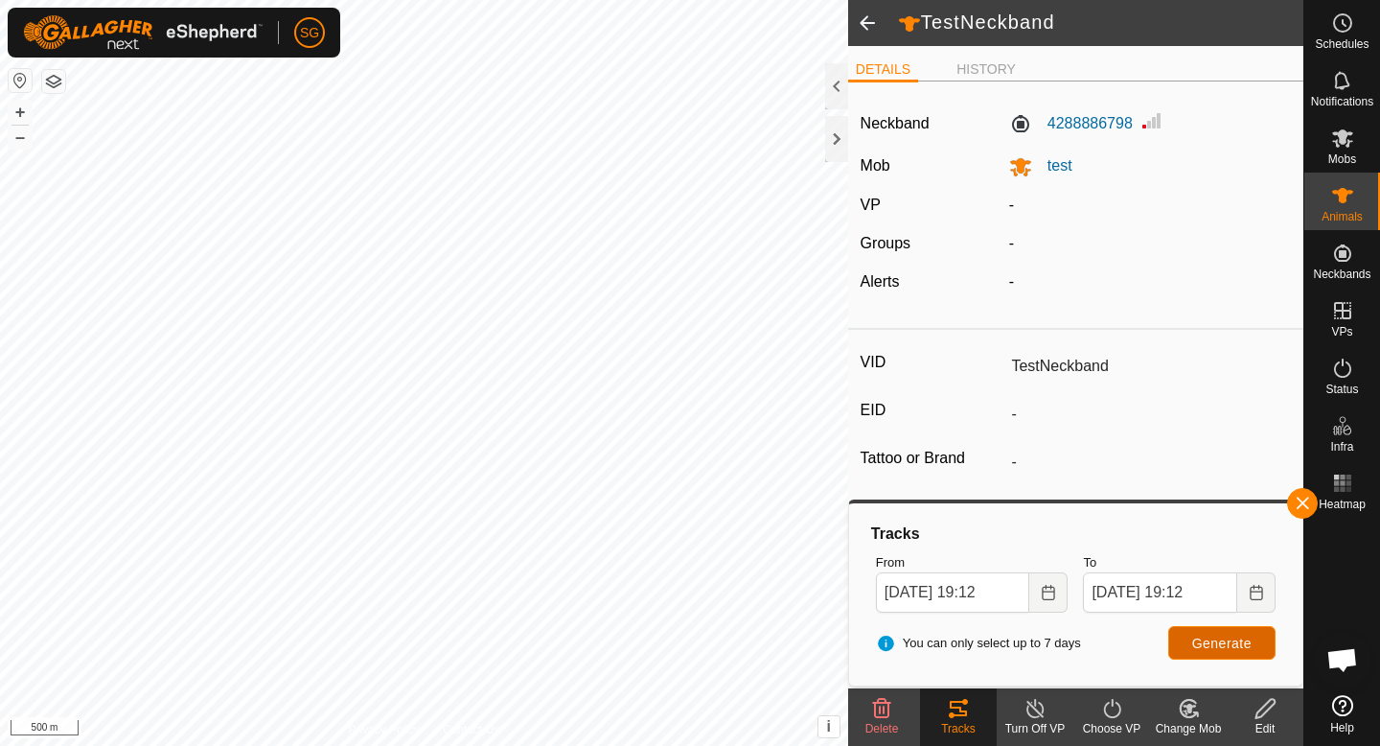
click at [1233, 646] on span "Generate" at bounding box center [1221, 642] width 59 height 15
click at [866, 317] on div "Neckband 4288886798 Mob test VP - Groups - Alerts -" at bounding box center [1075, 208] width 455 height 223
click at [1306, 495] on button "button" at bounding box center [1302, 503] width 31 height 31
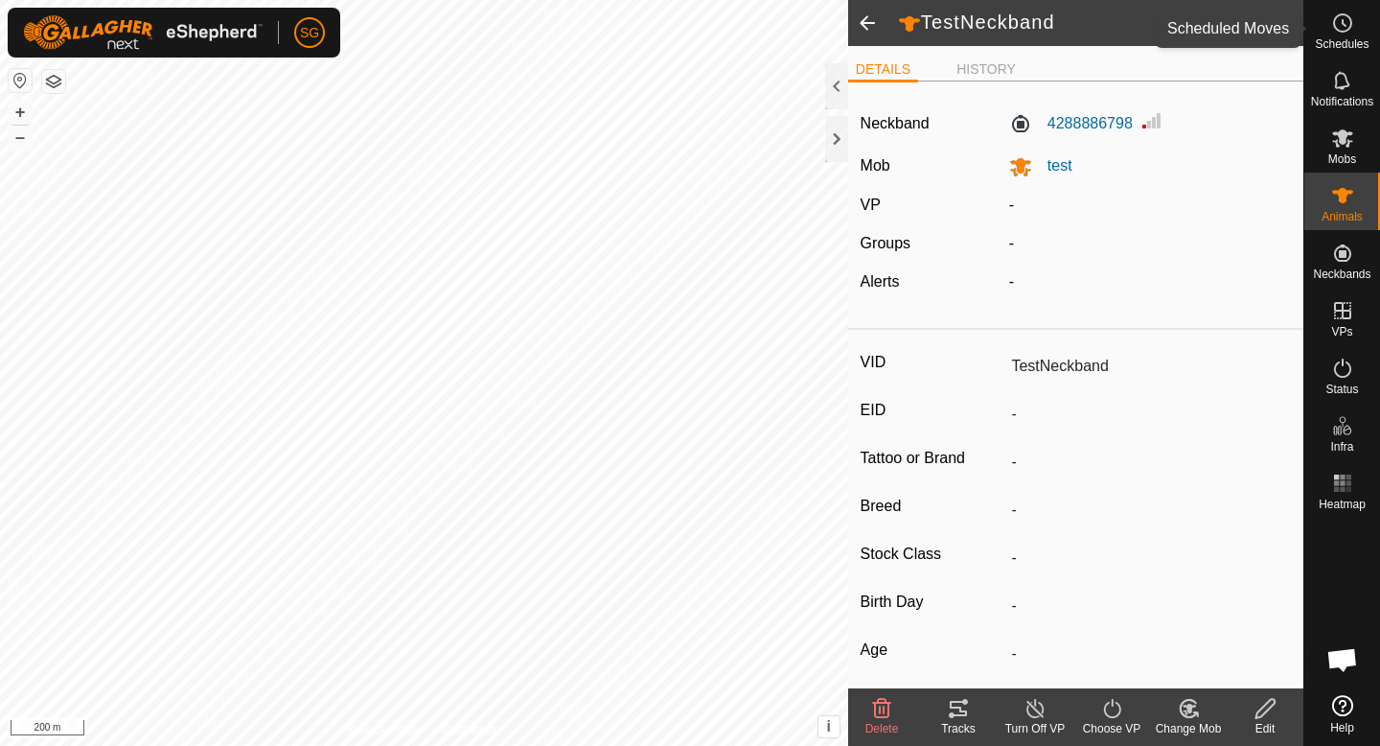
click at [1339, 49] on span "Schedules" at bounding box center [1342, 44] width 54 height 12
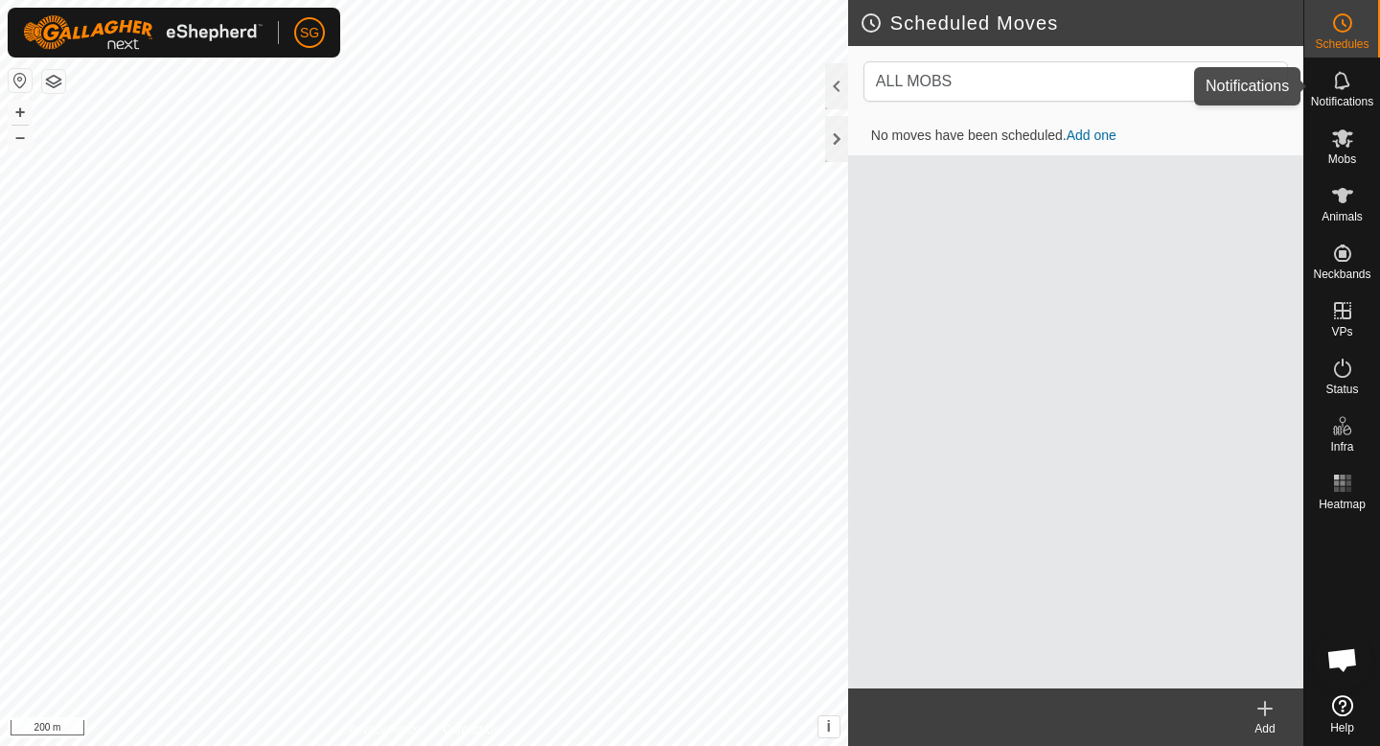
click at [1372, 110] on div "Notifications" at bounding box center [1342, 87] width 76 height 58
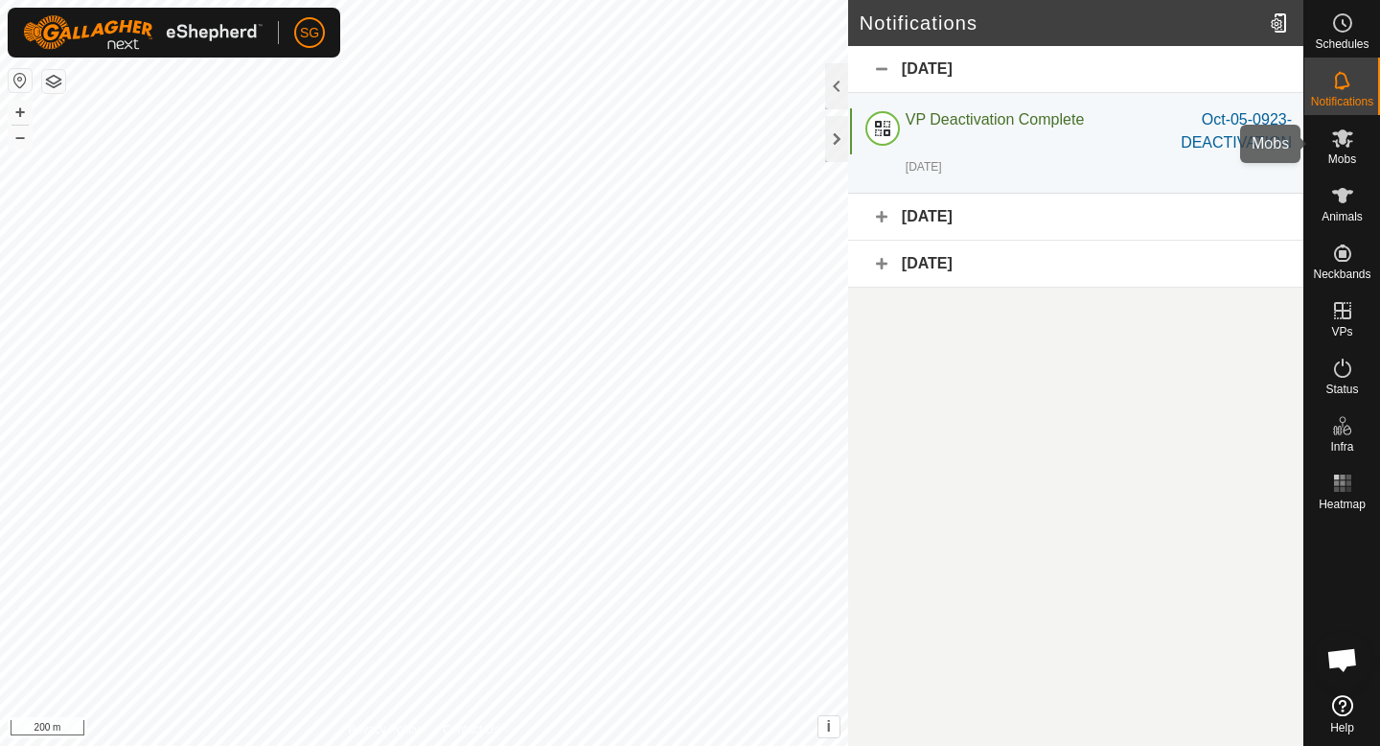
click at [1369, 146] on div "Mobs" at bounding box center [1342, 144] width 76 height 58
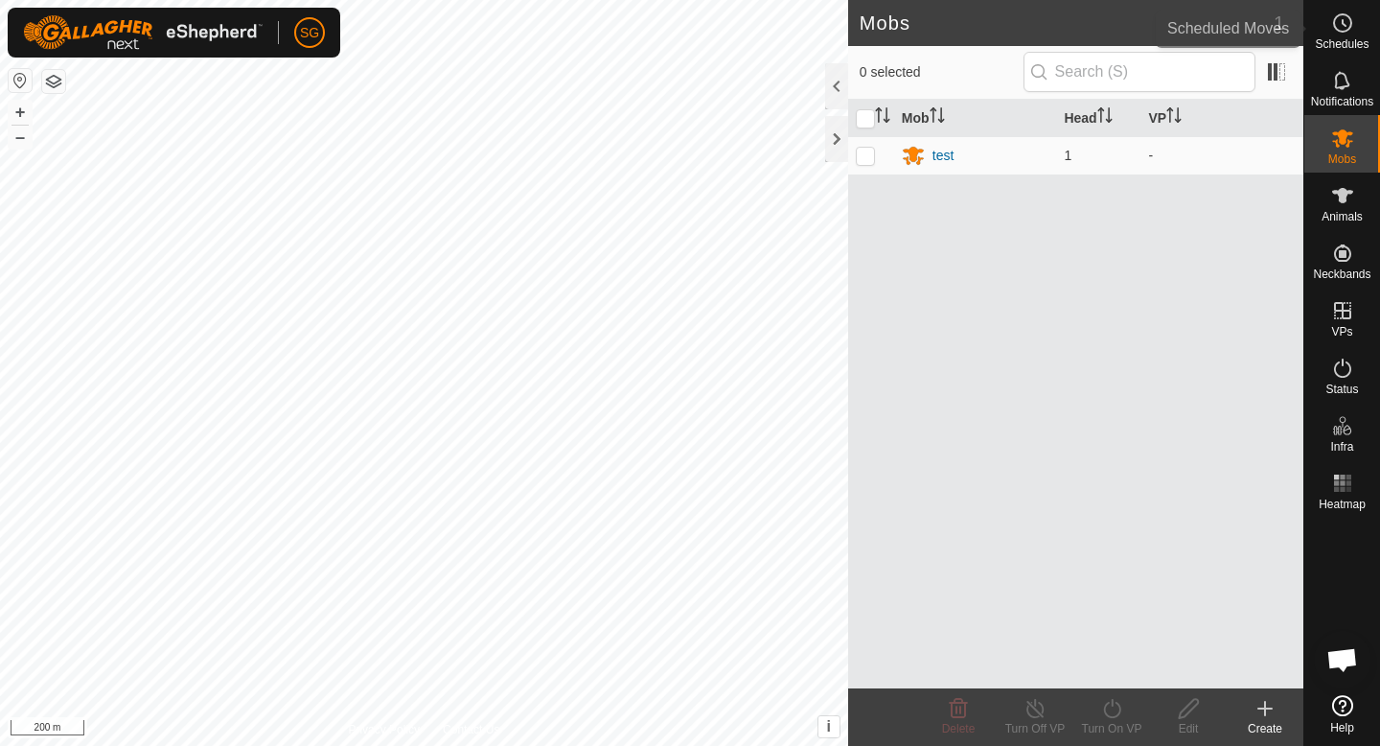
click at [1351, 52] on div "Schedules" at bounding box center [1342, 29] width 76 height 58
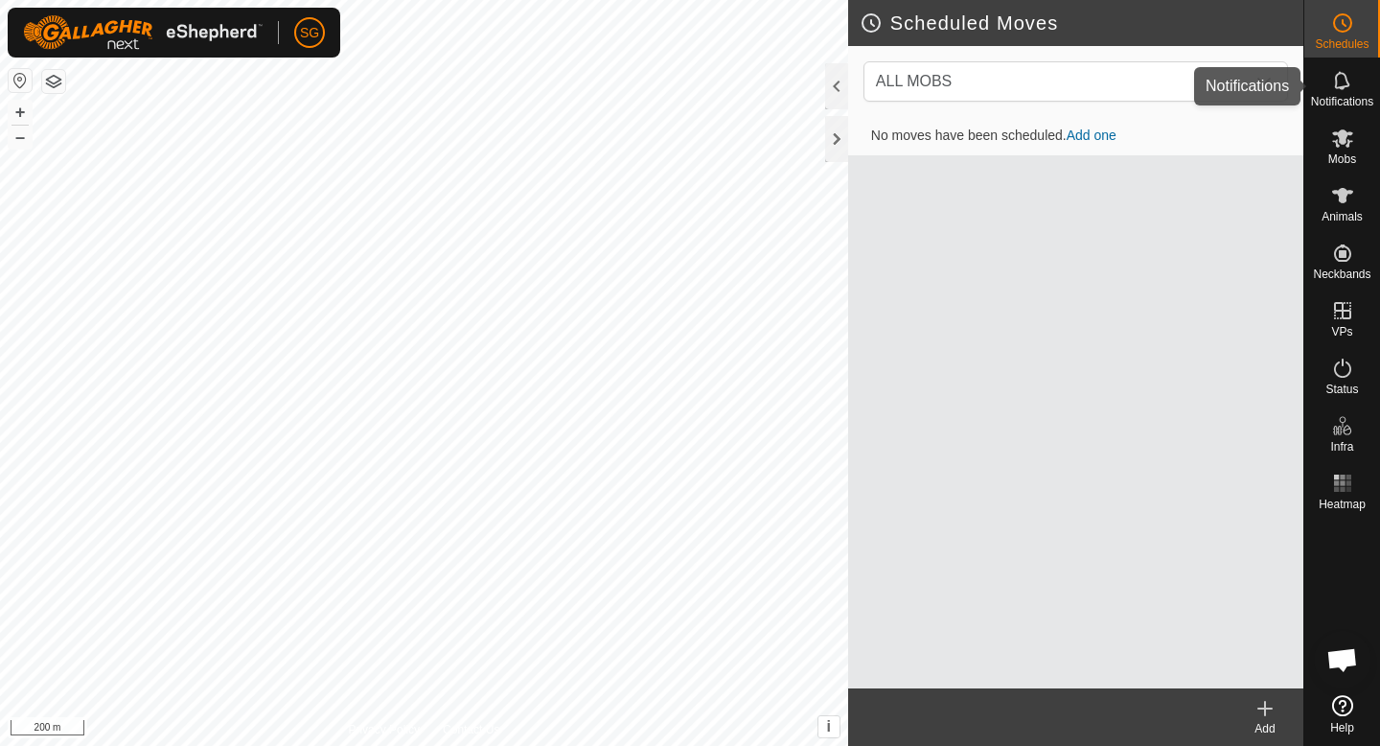
click at [1353, 88] on icon at bounding box center [1342, 80] width 23 height 23
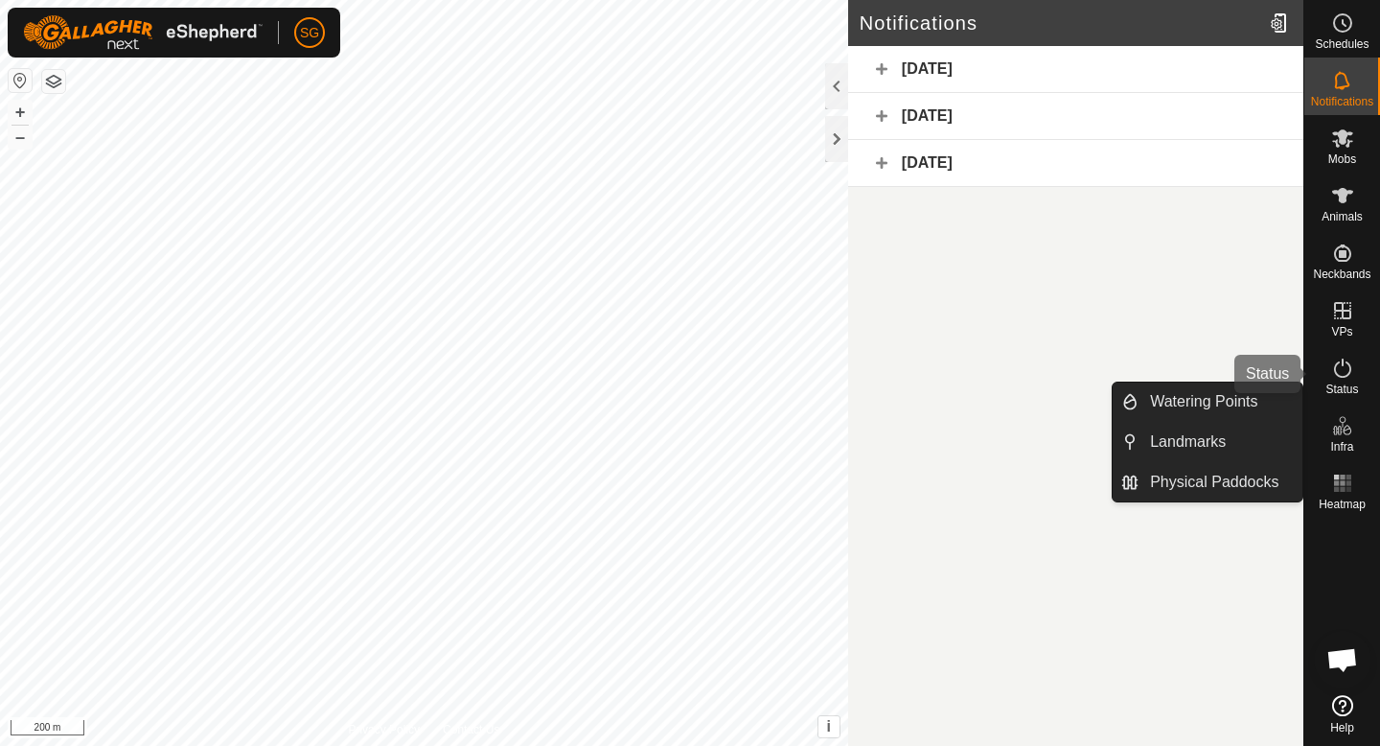
click at [1362, 374] on div "Status" at bounding box center [1342, 374] width 76 height 58
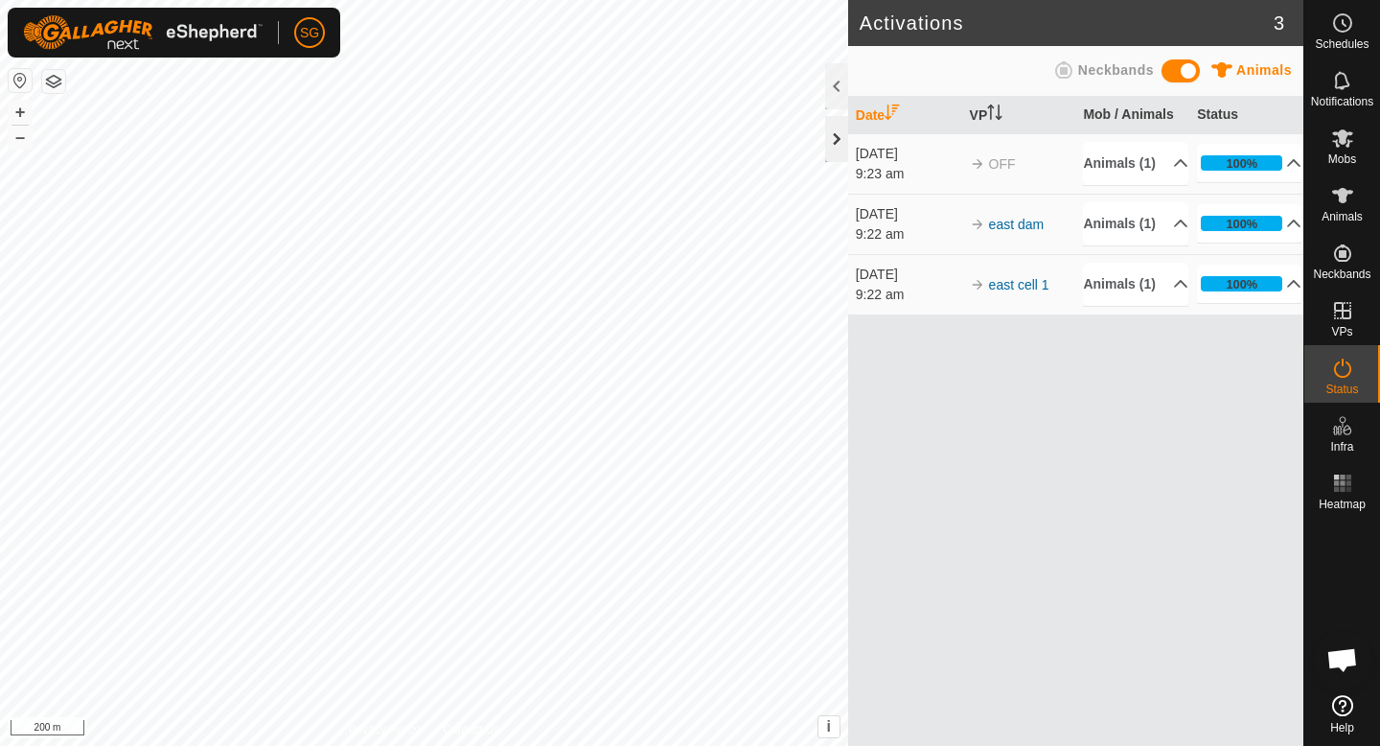
click at [843, 138] on div at bounding box center [836, 139] width 23 height 46
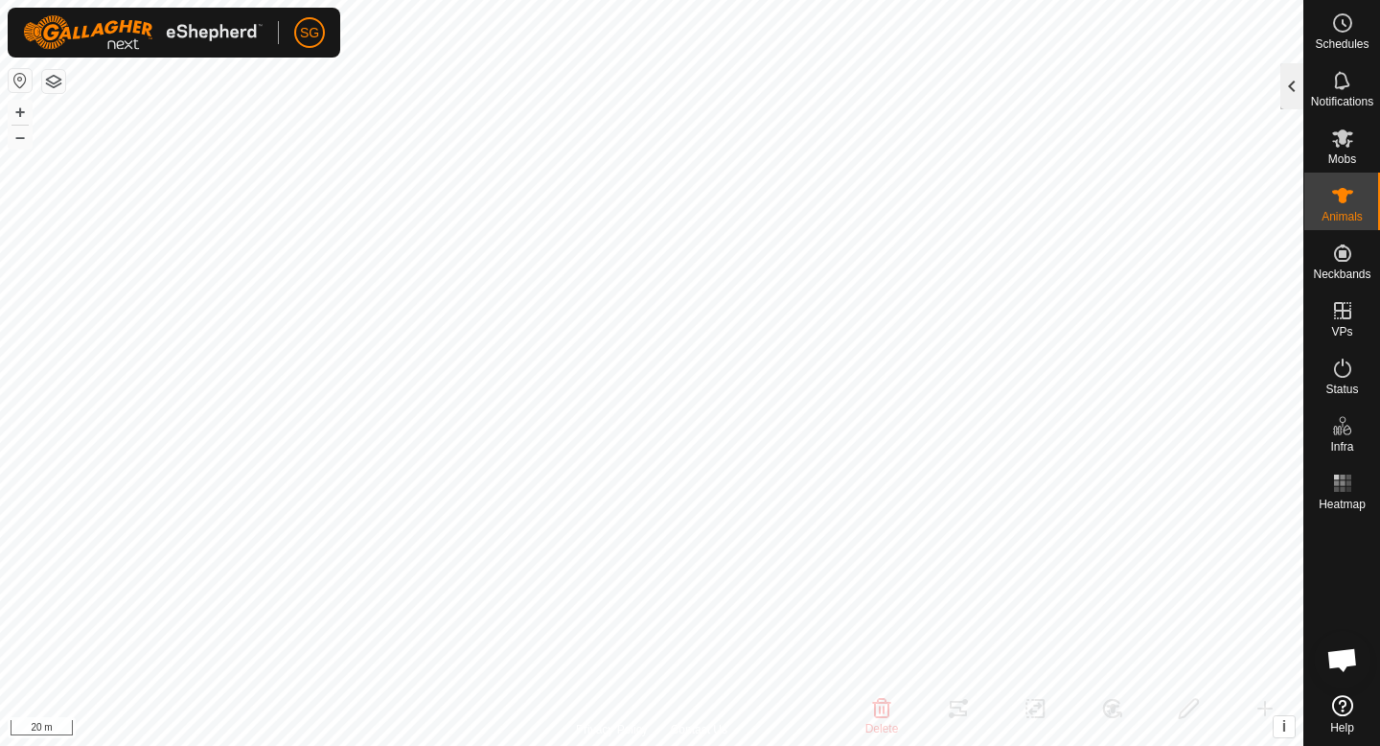
click at [1285, 96] on div at bounding box center [1291, 86] width 23 height 46
